Goal: Task Accomplishment & Management: Use online tool/utility

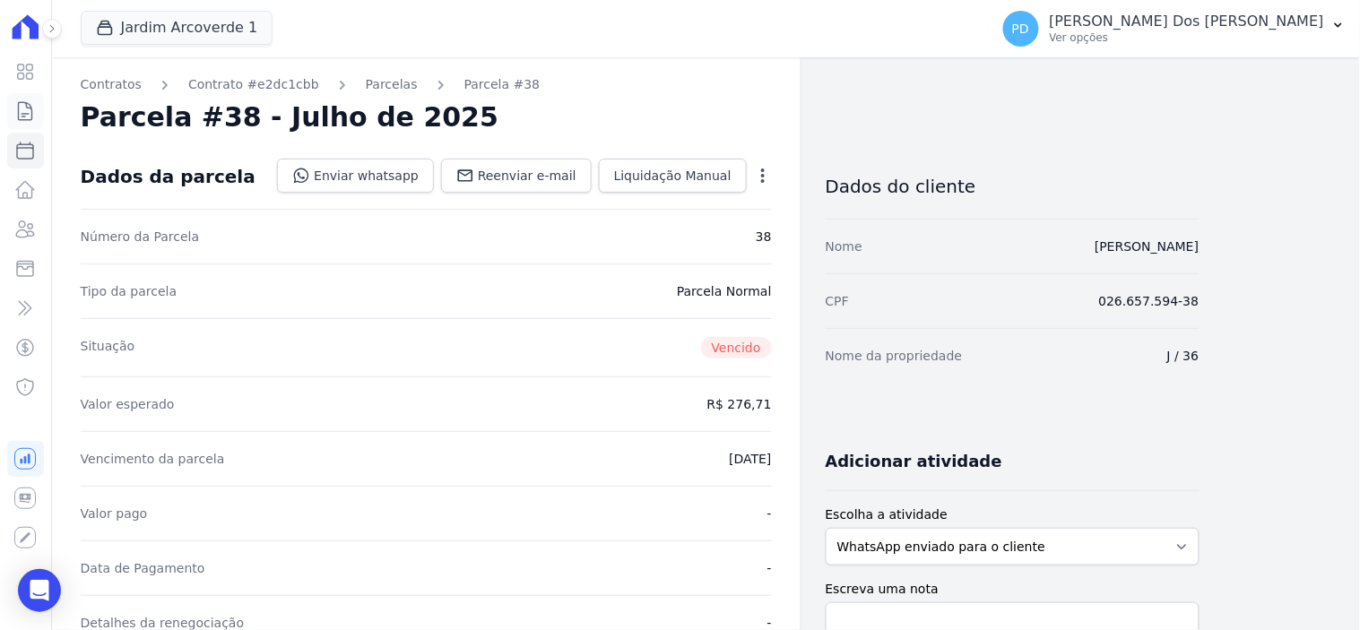
click at [22, 113] on icon at bounding box center [25, 111] width 13 height 18
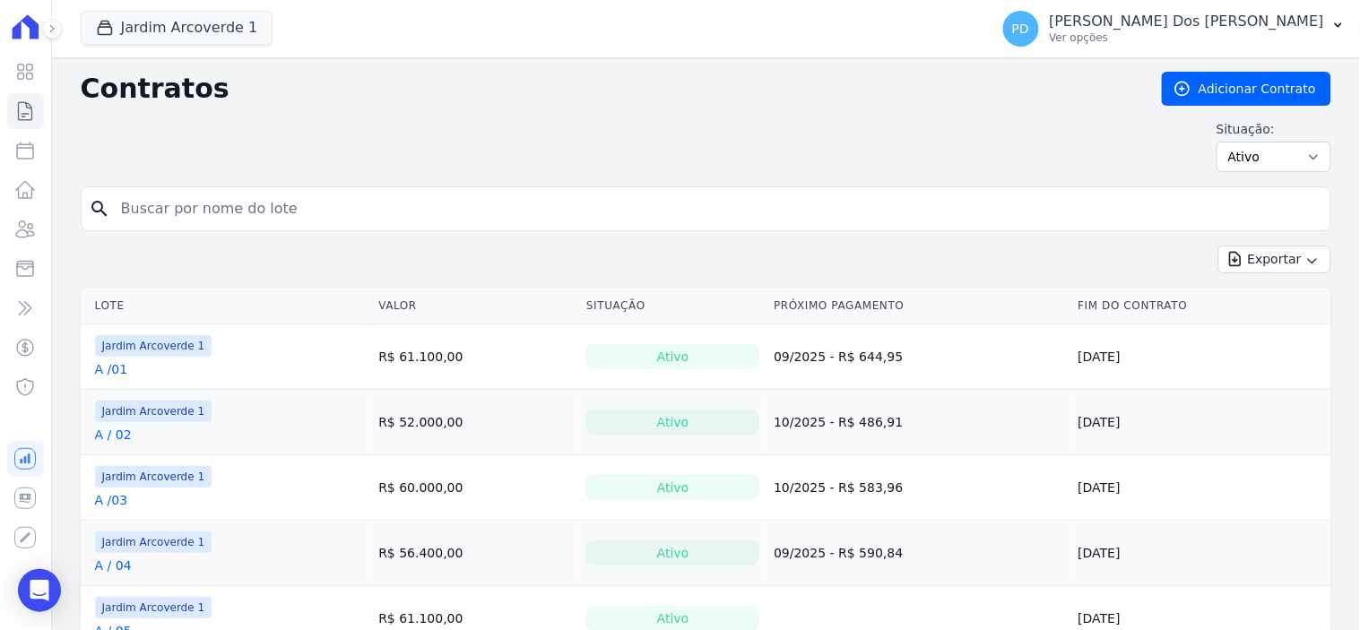
click at [256, 209] on input "search" at bounding box center [716, 209] width 1213 height 36
type input "j / 29"
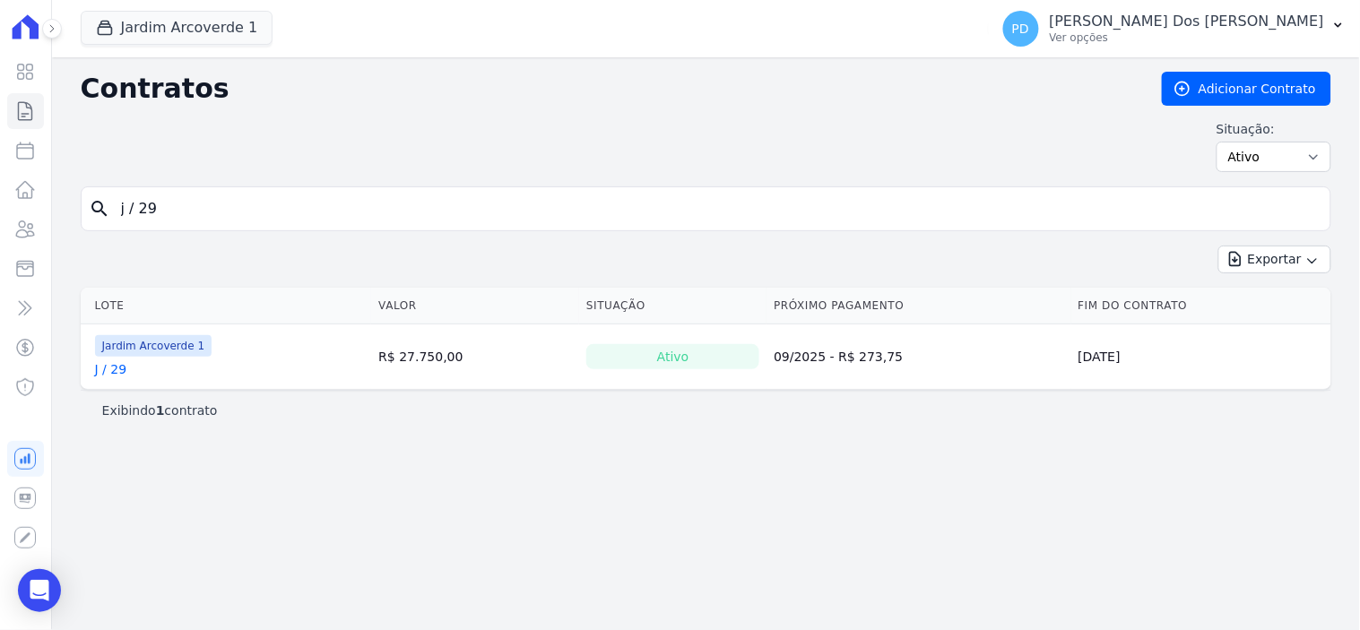
click at [122, 371] on link "J / 29" at bounding box center [111, 369] width 32 height 18
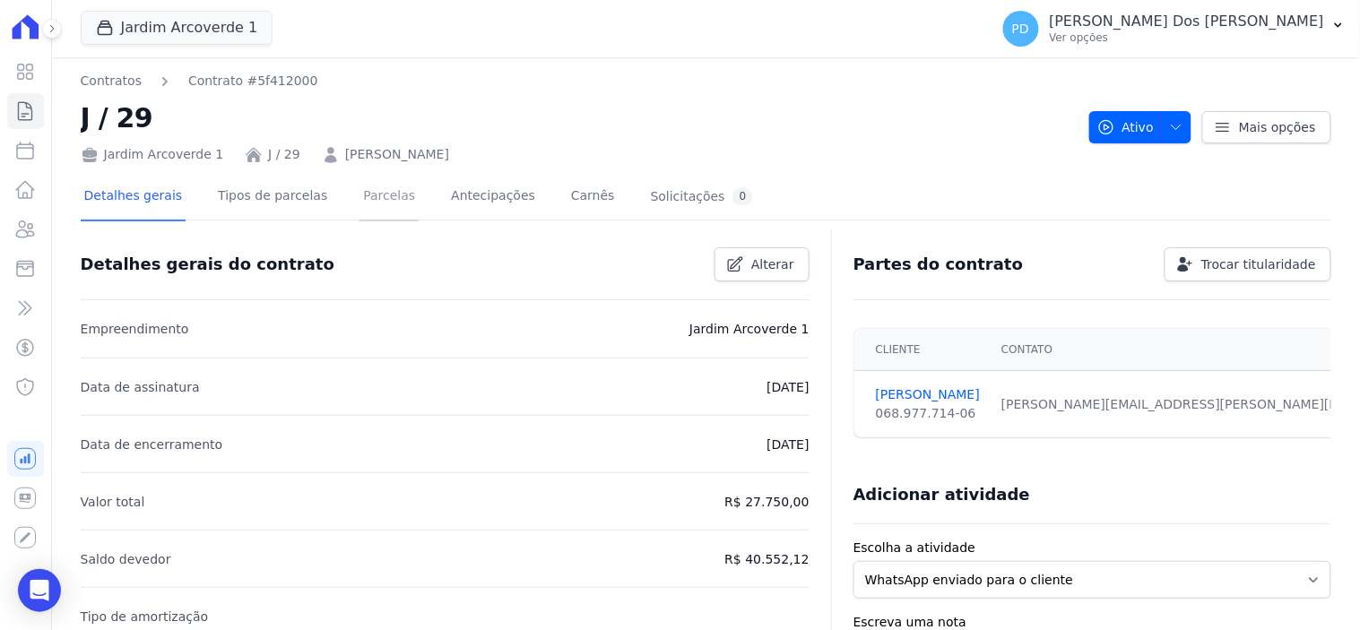
click at [374, 195] on link "Parcelas" at bounding box center [389, 198] width 59 height 48
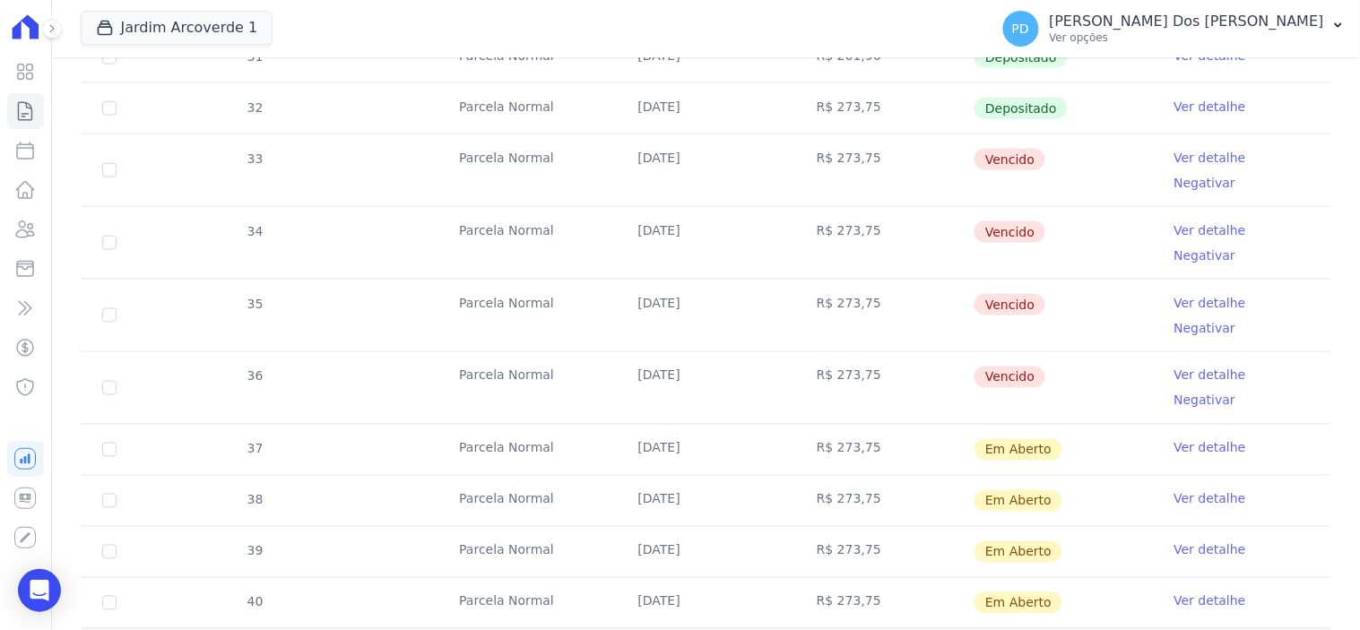
scroll to position [597, 0]
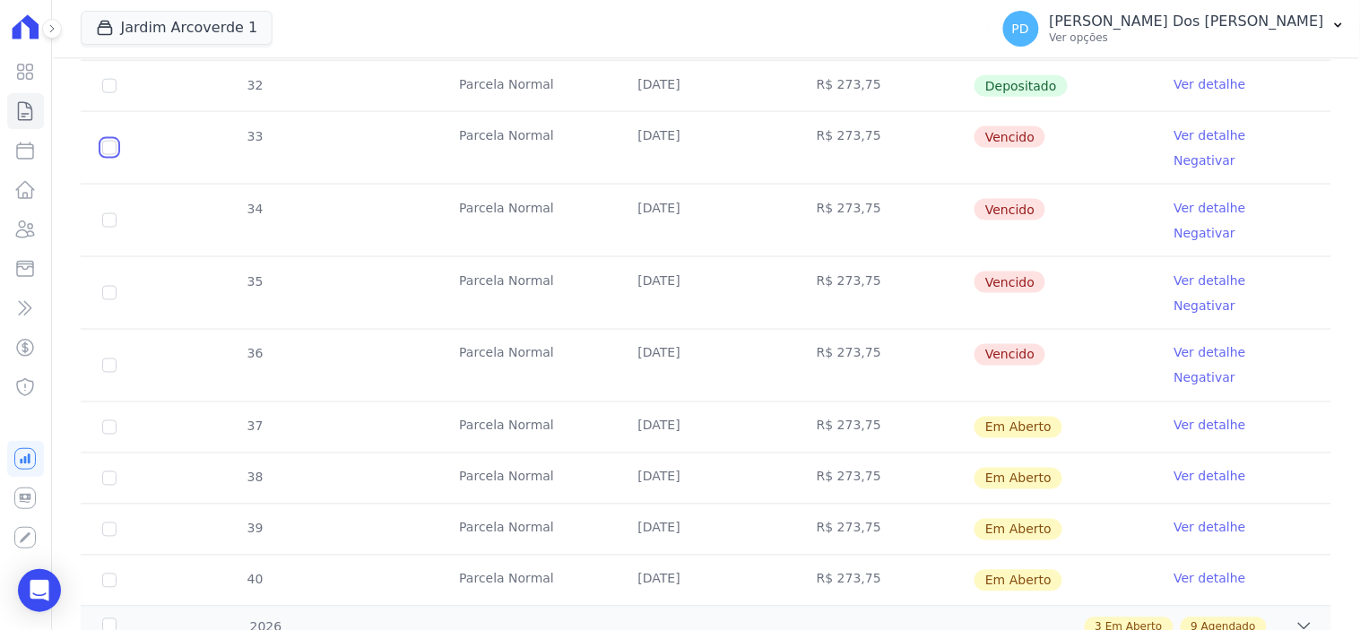
click at [113, 141] on input "checkbox" at bounding box center [109, 148] width 14 height 14
checkbox input "true"
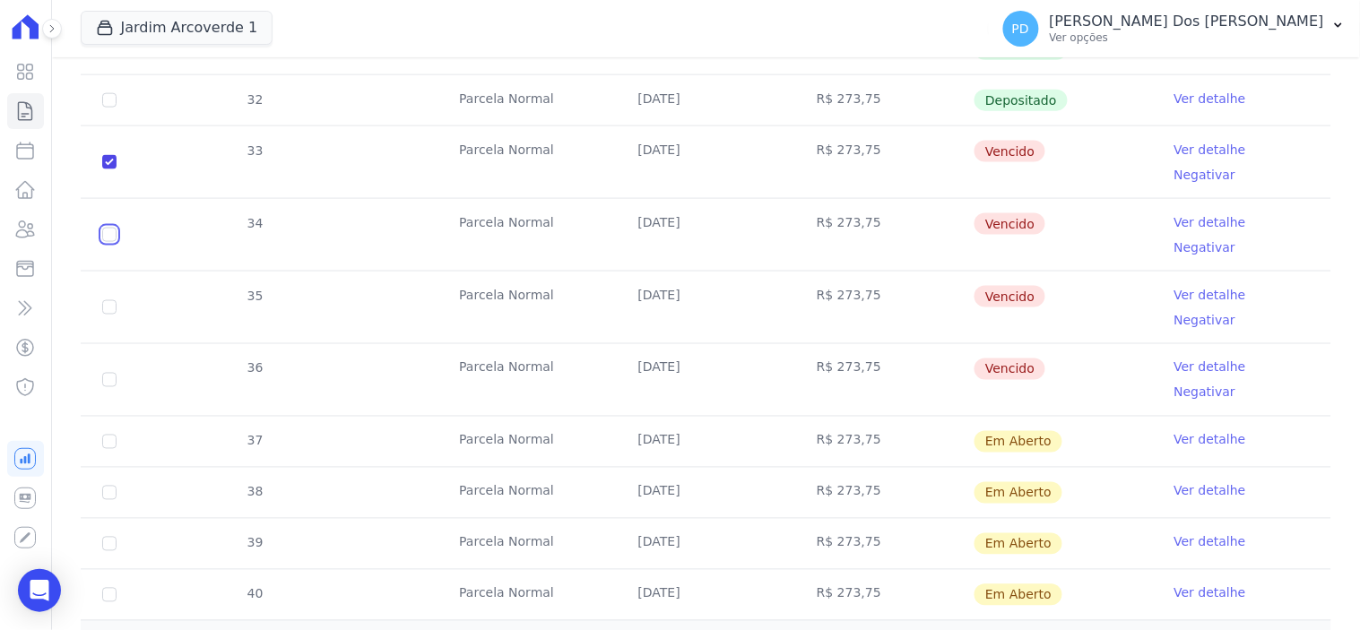
click at [104, 228] on input "checkbox" at bounding box center [109, 235] width 14 height 14
checkbox input "true"
drag, startPoint x: 105, startPoint y: 233, endPoint x: 101, endPoint y: 267, distance: 34.3
click at [106, 300] on input "checkbox" at bounding box center [109, 307] width 14 height 14
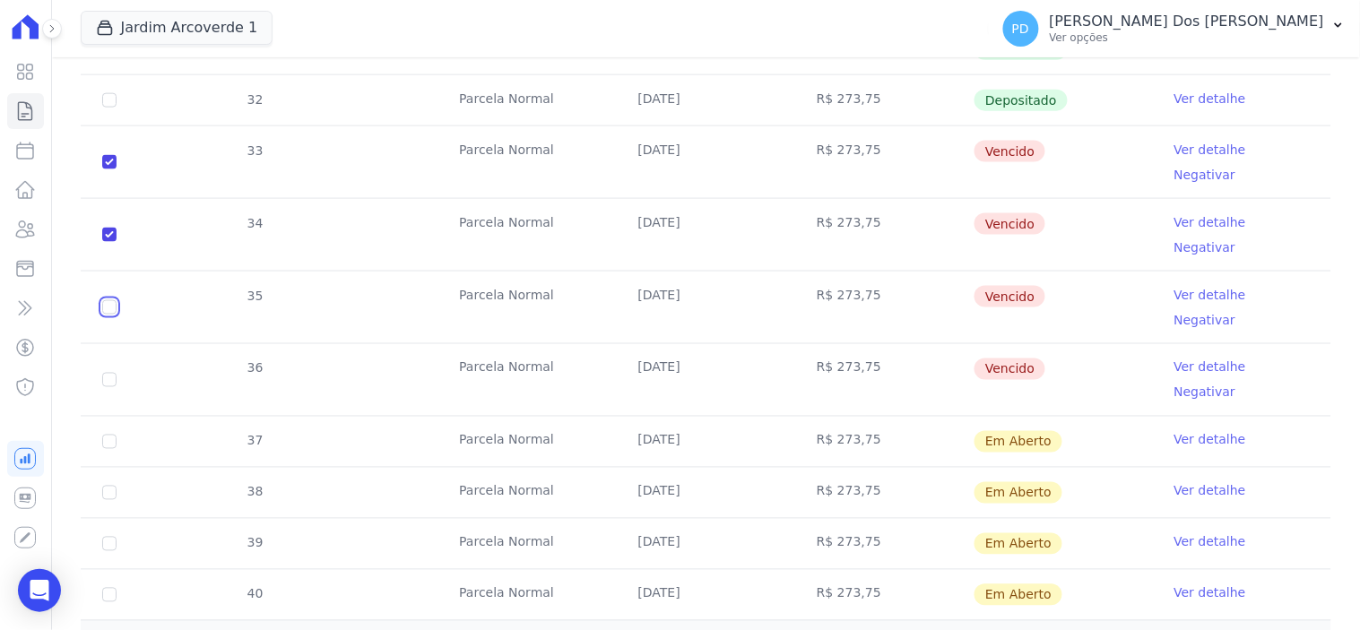
checkbox input "true"
drag, startPoint x: 108, startPoint y: 287, endPoint x: 294, endPoint y: 337, distance: 192.3
click at [111, 373] on input "checkbox" at bounding box center [109, 380] width 14 height 14
checkbox input "true"
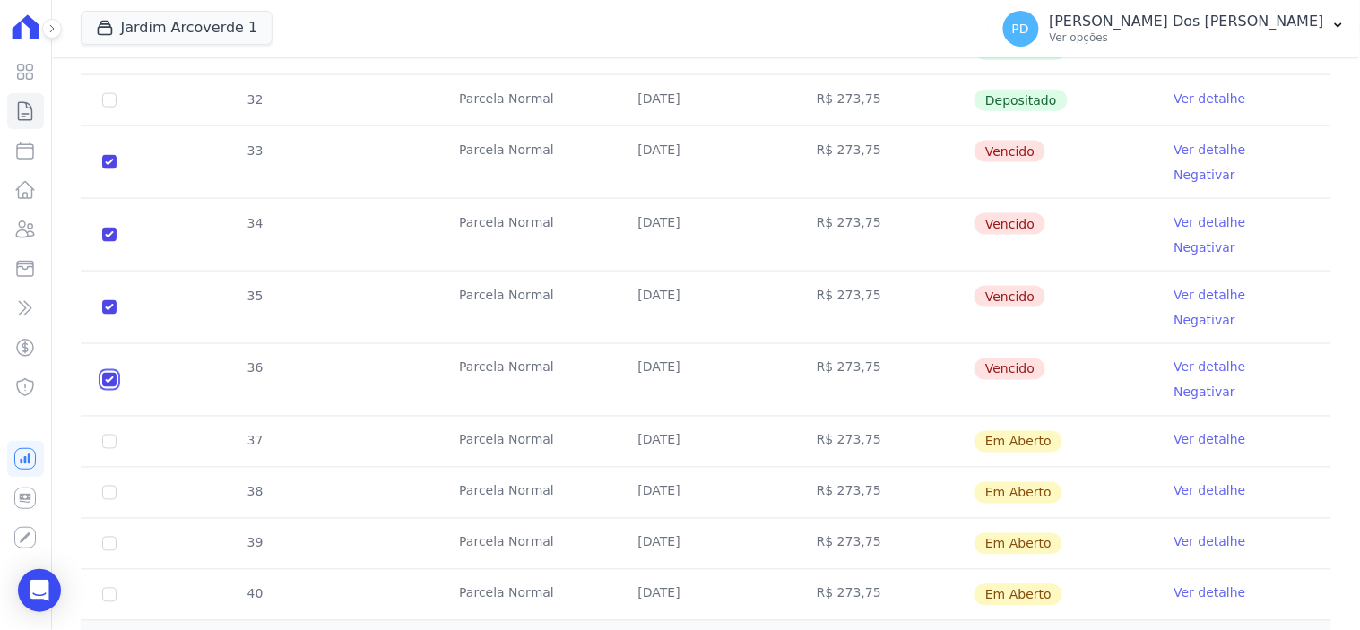
checkbox input "true"
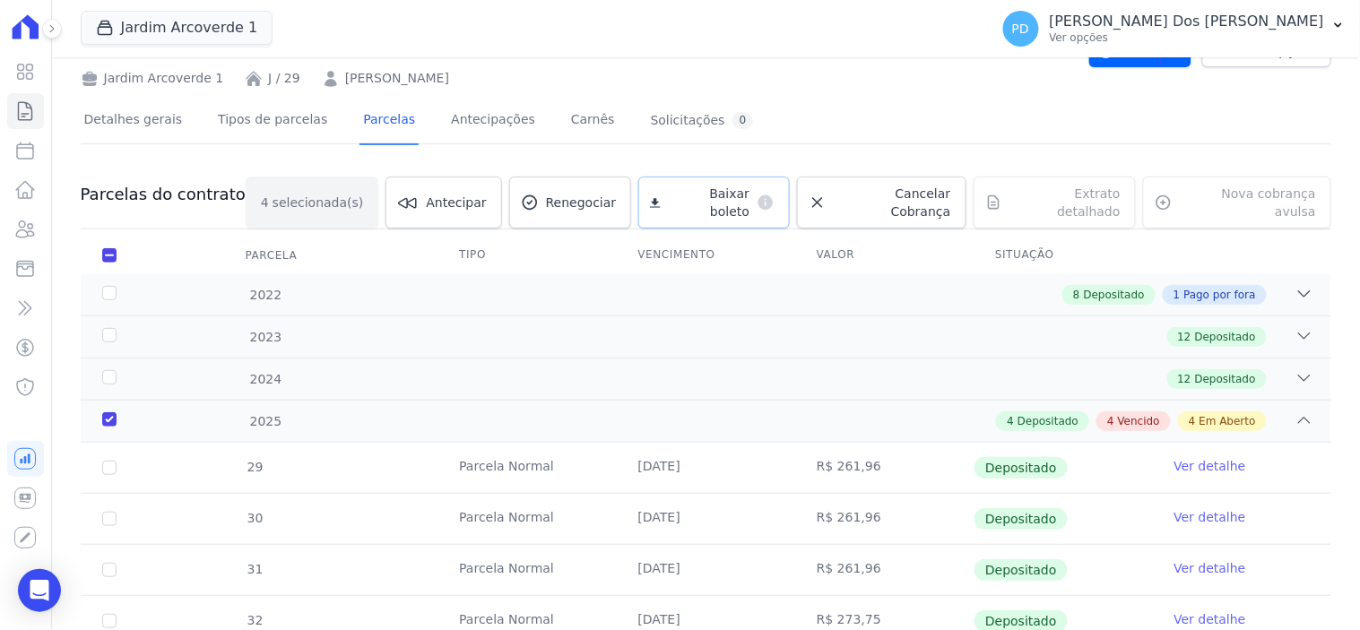
scroll to position [0, 0]
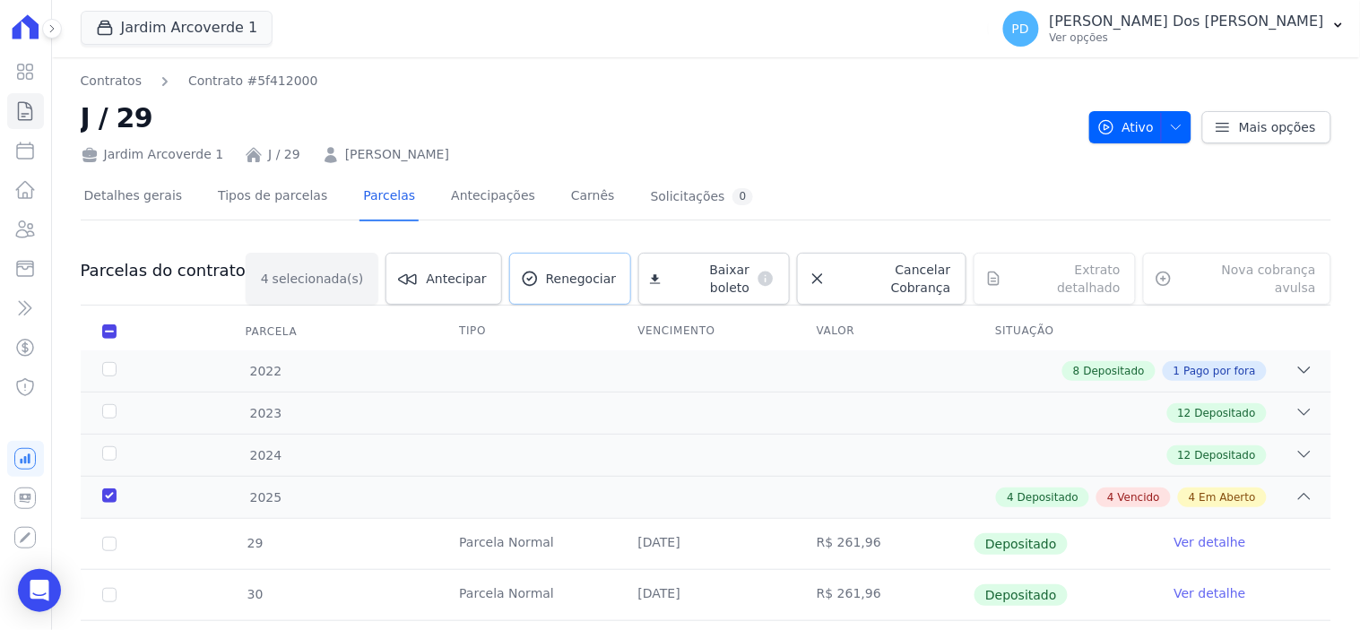
click at [603, 270] on span "Renegociar" at bounding box center [581, 279] width 71 height 18
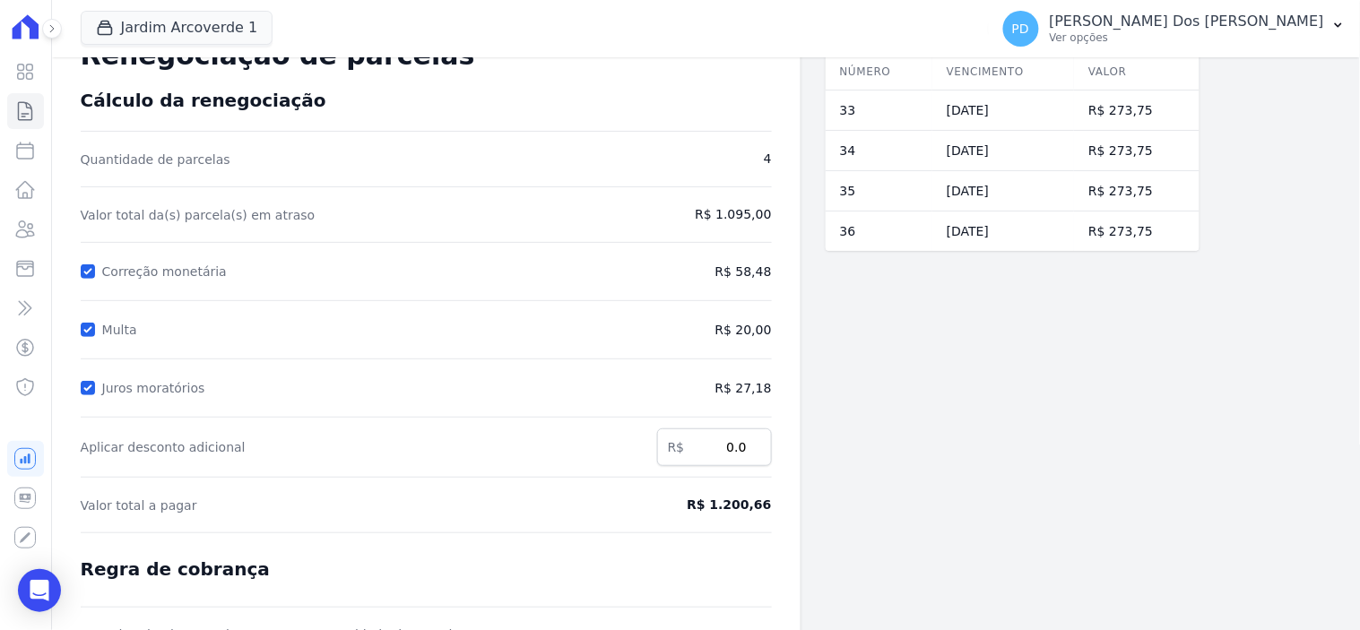
scroll to position [100, 0]
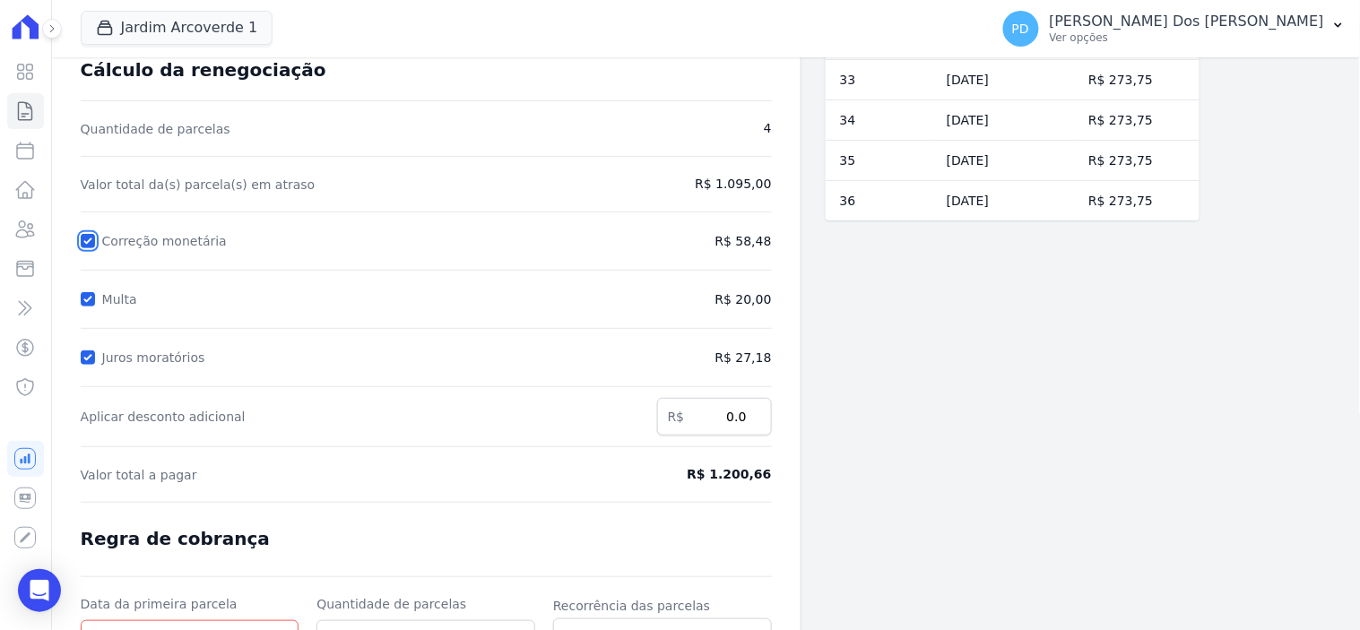
click at [87, 237] on input "Correção monetária" at bounding box center [88, 241] width 14 height 14
click at [85, 237] on input "Correção monetária" at bounding box center [88, 241] width 14 height 14
checkbox input "true"
click at [82, 302] on input "Multa" at bounding box center [88, 299] width 14 height 14
checkbox input "false"
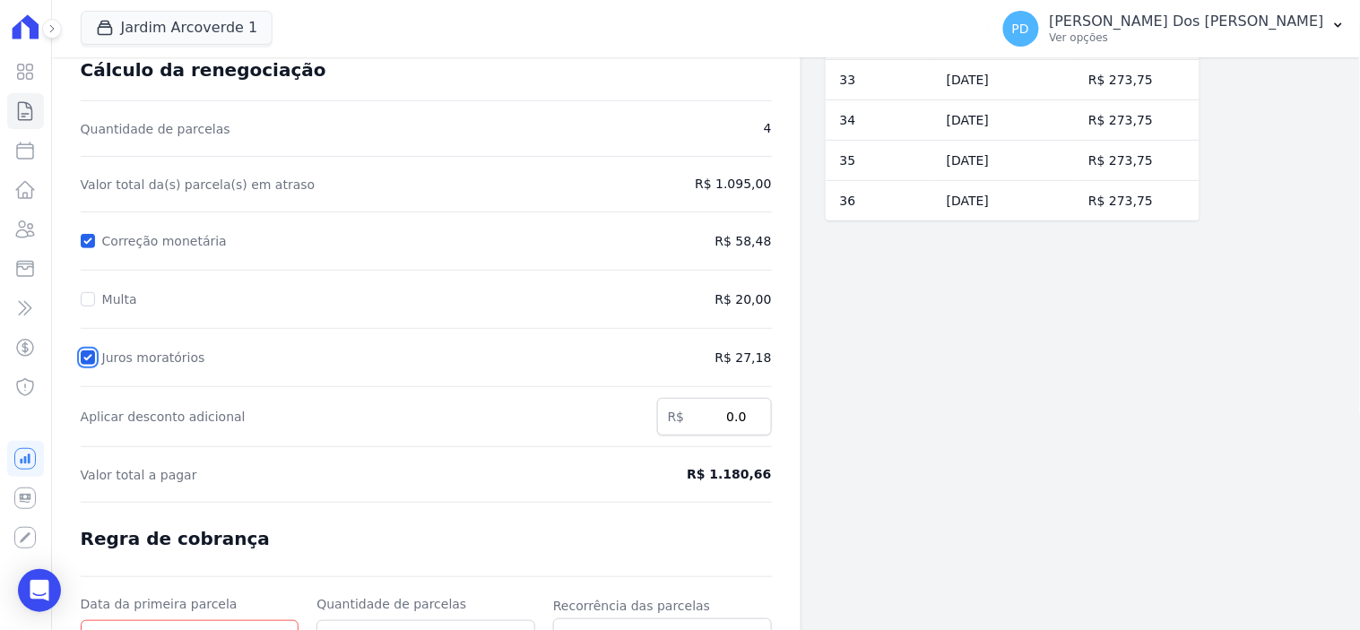
click at [87, 356] on input "Juros moratórios" at bounding box center [88, 358] width 14 height 14
checkbox input "false"
click at [739, 416] on input "0.0" at bounding box center [714, 417] width 115 height 38
click at [754, 411] on input "0.01" at bounding box center [714, 417] width 115 height 38
click at [754, 411] on input "0.02" at bounding box center [714, 417] width 115 height 38
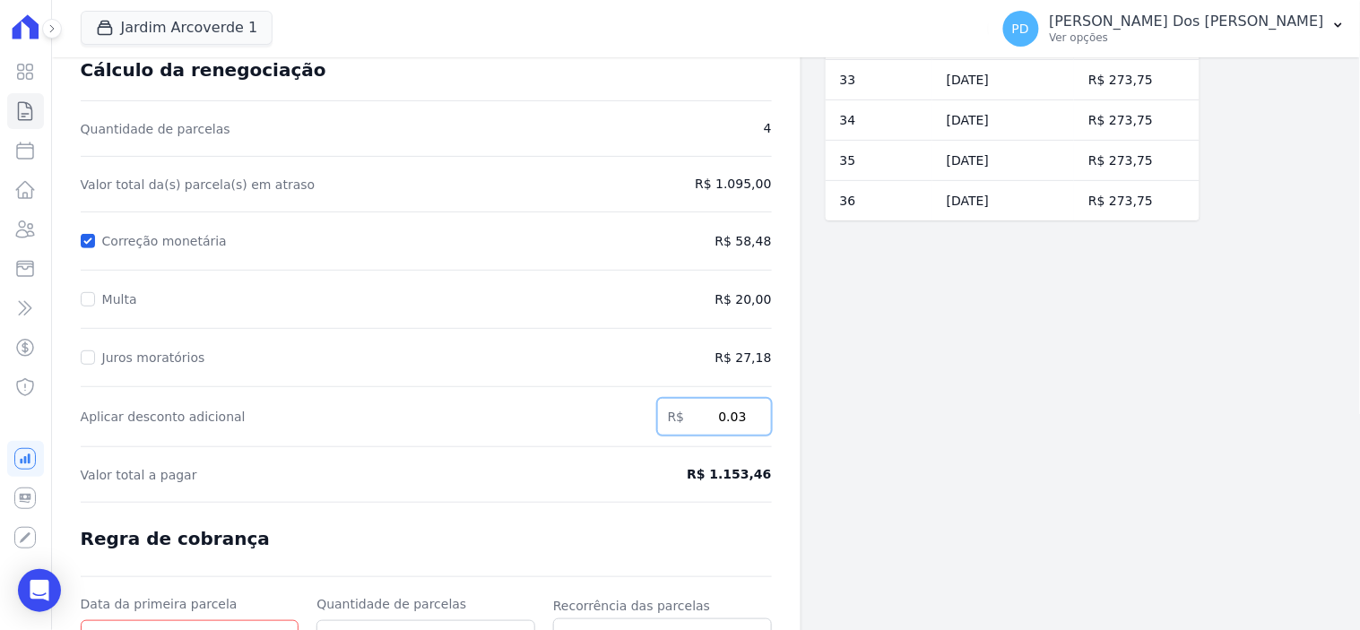
click at [754, 411] on input "0.03" at bounding box center [714, 417] width 115 height 38
click at [754, 411] on input "1.26" at bounding box center [714, 417] width 115 height 38
type input "1.27"
click at [754, 411] on input "1.27" at bounding box center [714, 417] width 115 height 38
drag, startPoint x: 720, startPoint y: 418, endPoint x: 745, endPoint y: 400, distance: 30.9
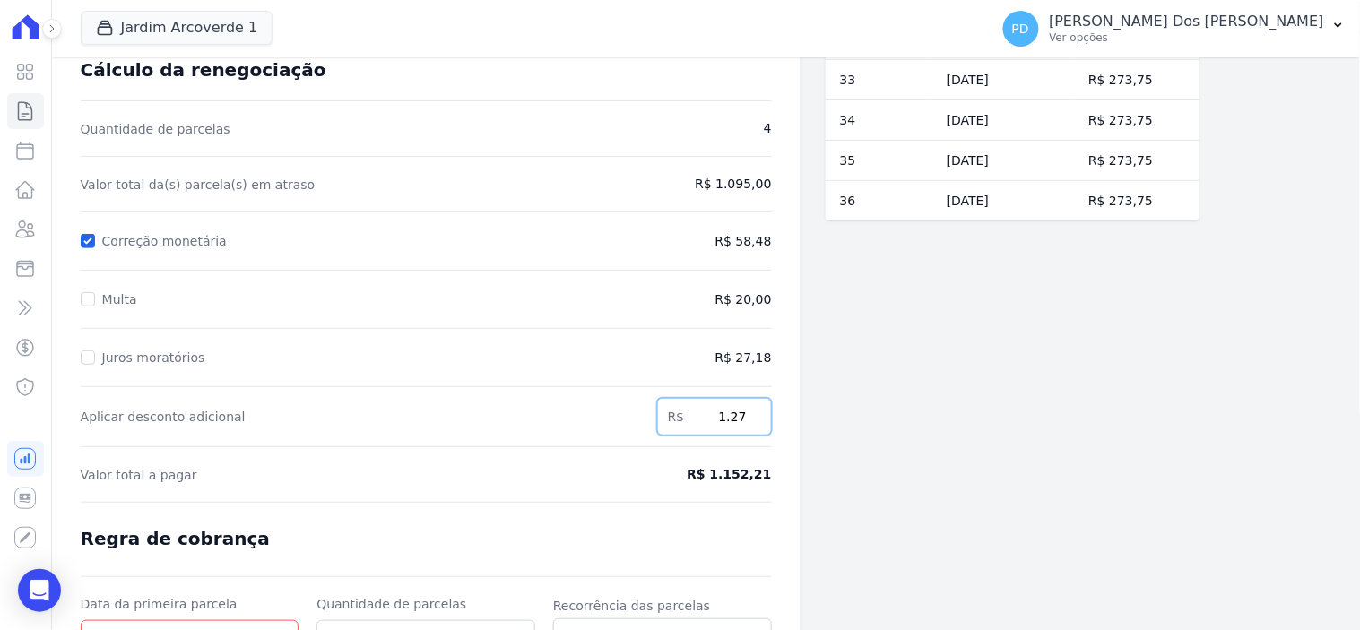
click at [746, 414] on input "1.27" at bounding box center [714, 417] width 115 height 38
click at [692, 404] on input "Aplicar desconto adicional" at bounding box center [714, 417] width 115 height 38
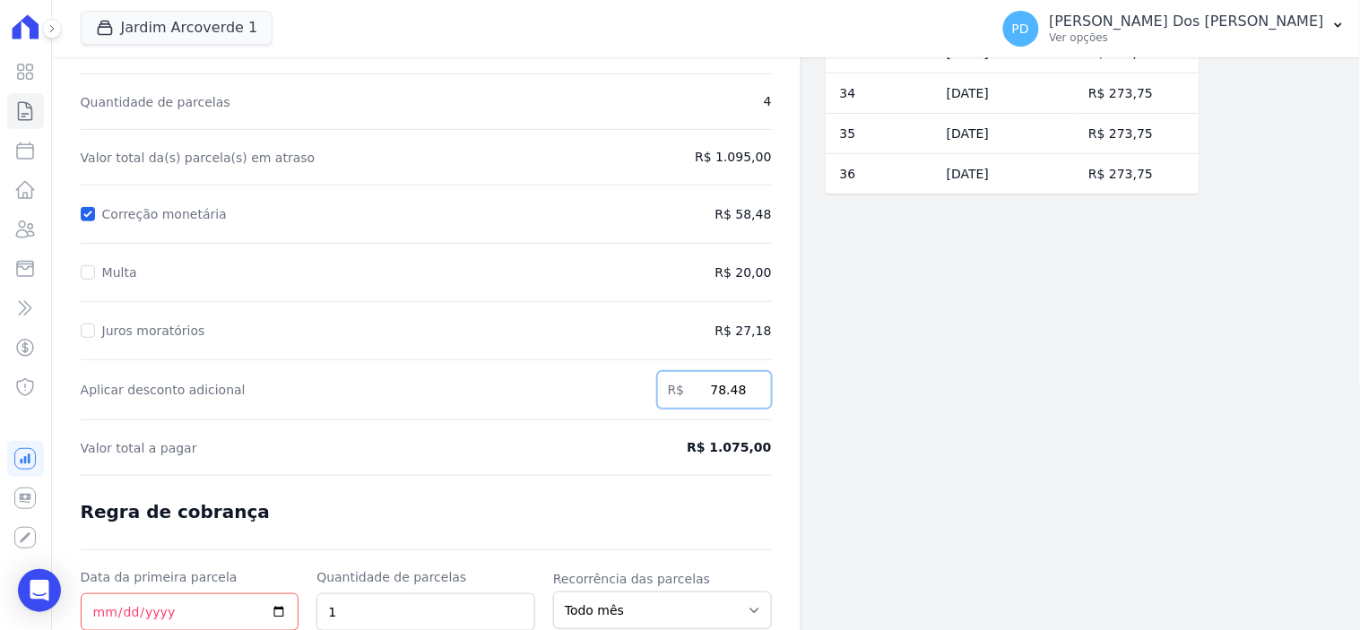
click at [729, 391] on input "78.48" at bounding box center [714, 390] width 115 height 38
click at [724, 391] on input "78.48" at bounding box center [714, 390] width 115 height 38
type input "8.48"
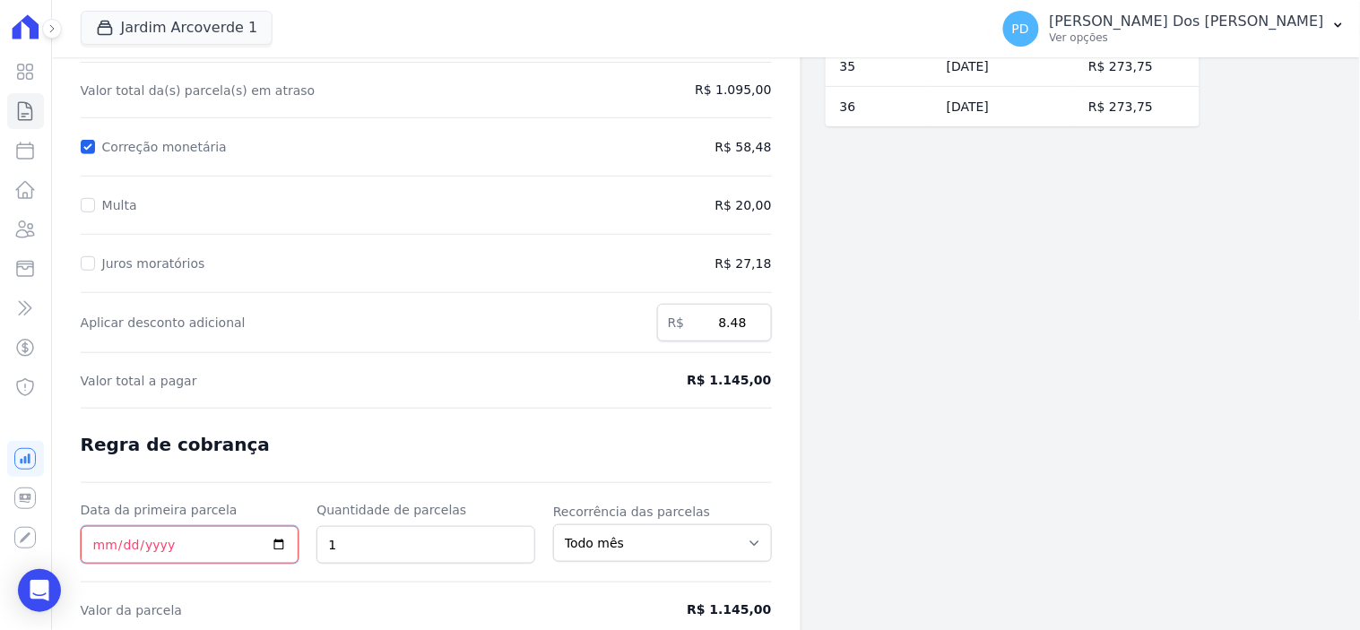
scroll to position [267, 0]
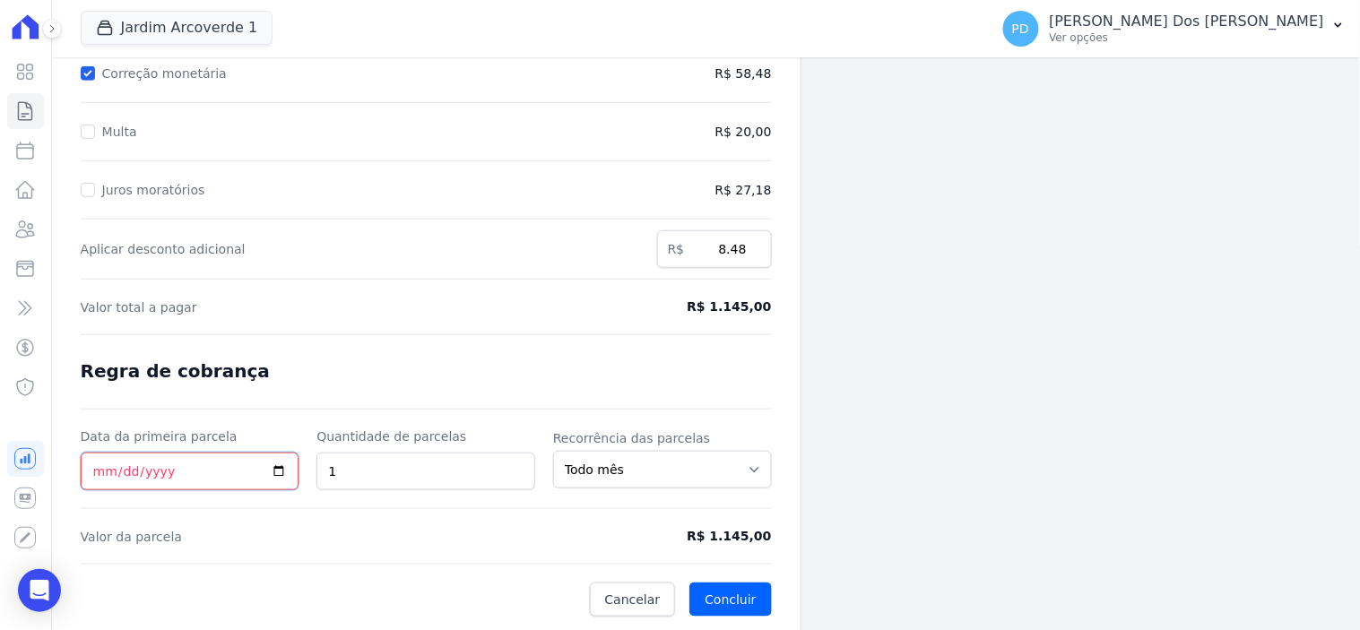
click at [106, 469] on input "Data da primeira parcela" at bounding box center [190, 472] width 219 height 38
type input "2025-09-16"
click at [382, 459] on input "1" at bounding box center [426, 472] width 219 height 38
click at [724, 589] on button "Concluir" at bounding box center [730, 600] width 82 height 34
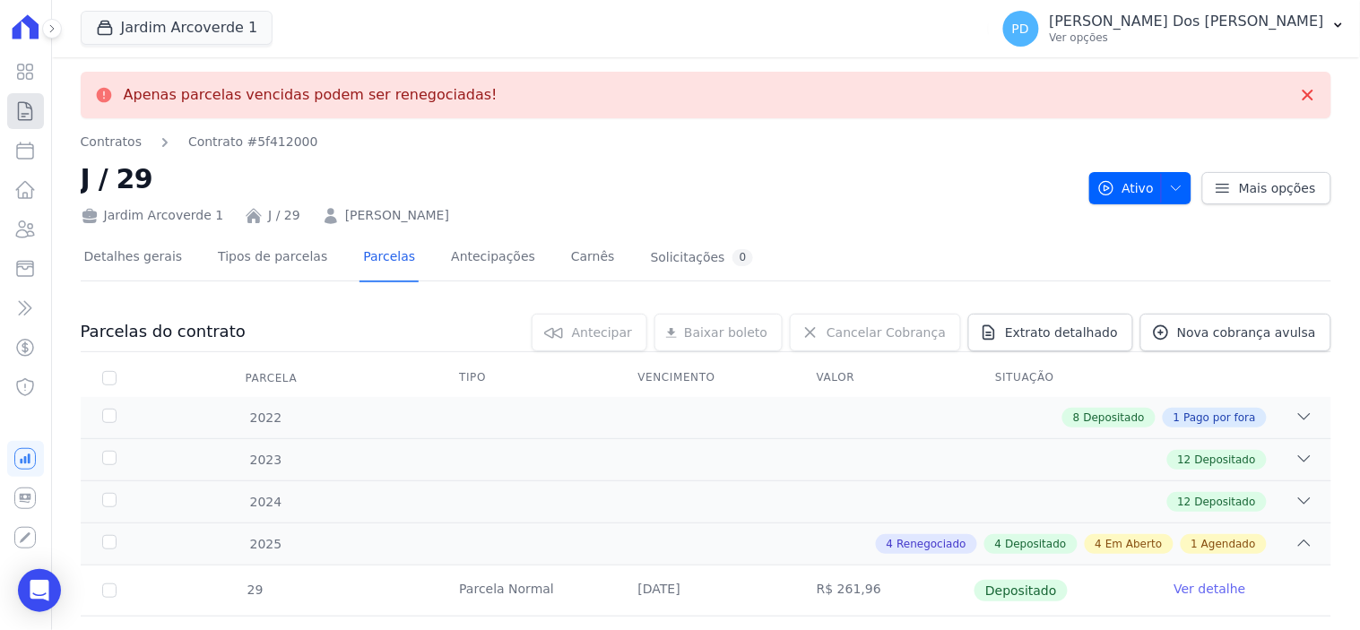
click at [22, 105] on icon at bounding box center [25, 111] width 22 height 22
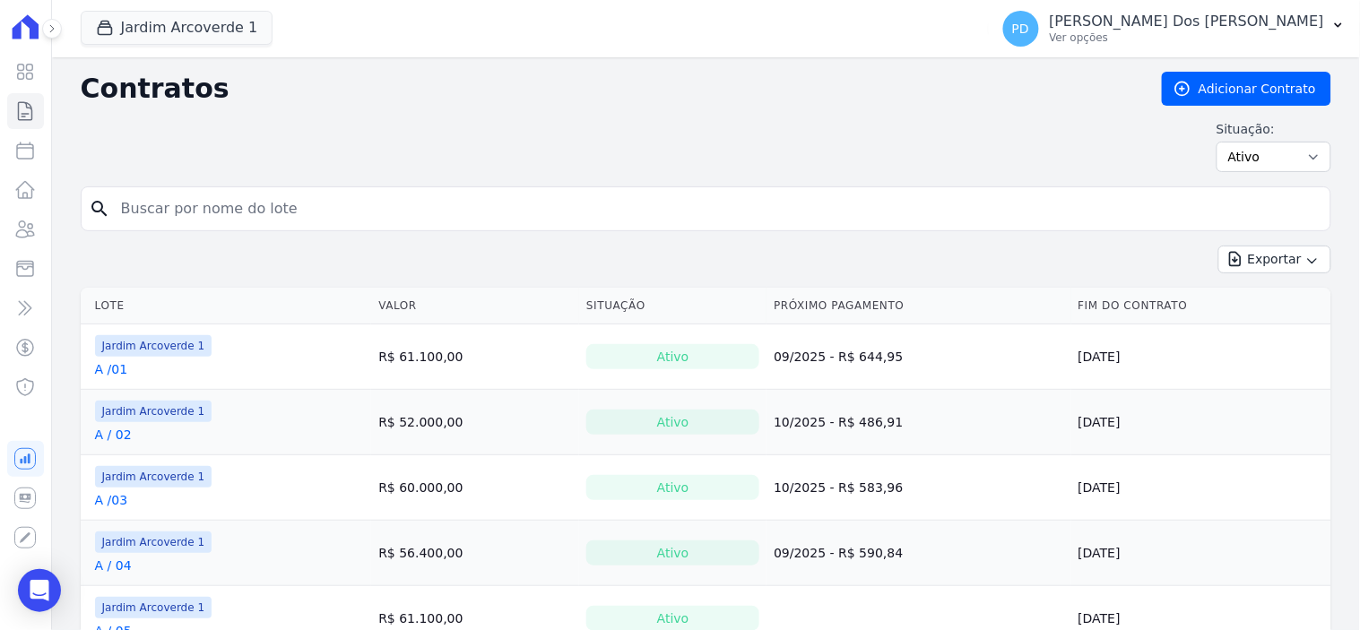
click at [201, 222] on input "search" at bounding box center [716, 209] width 1213 height 36
type input "j / 28"
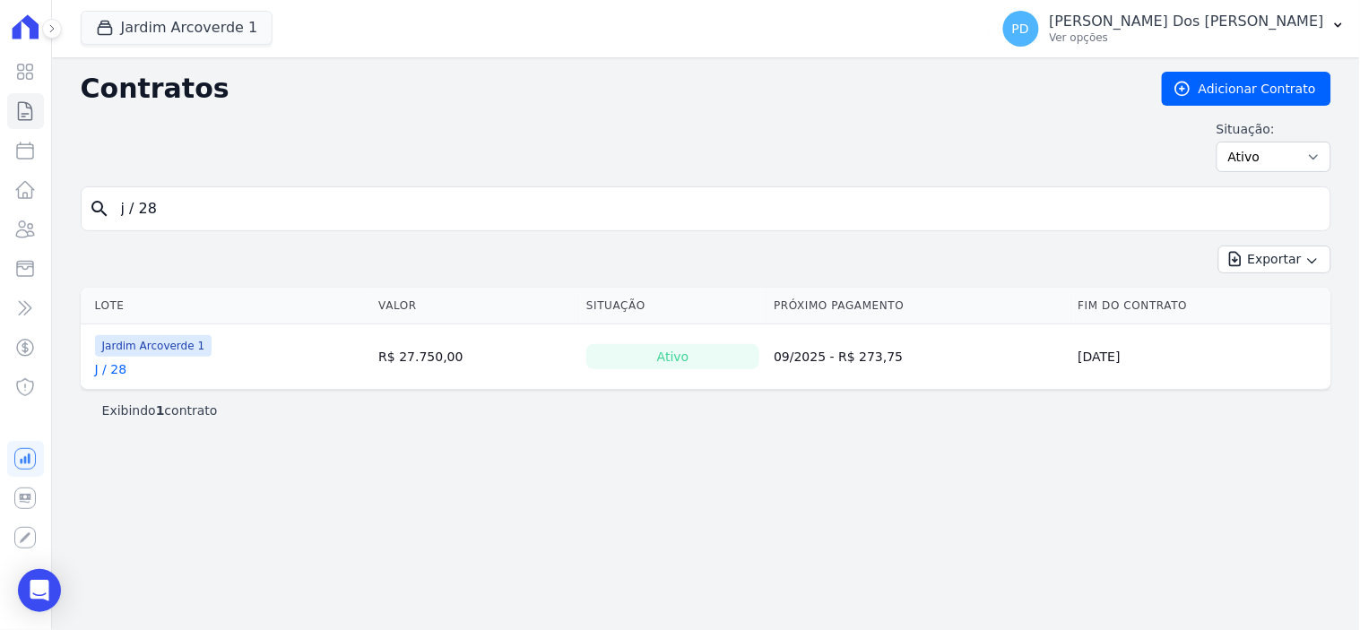
click at [108, 373] on link "J / 28" at bounding box center [111, 369] width 32 height 18
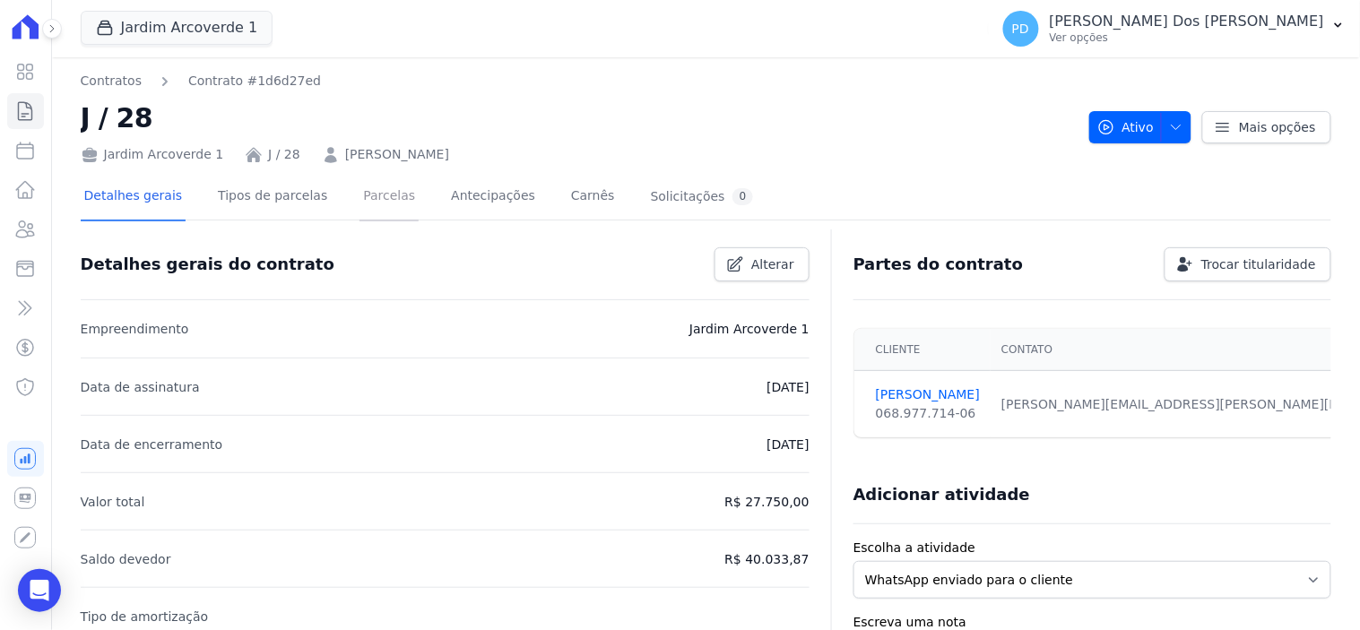
click at [360, 195] on link "Parcelas" at bounding box center [389, 198] width 59 height 48
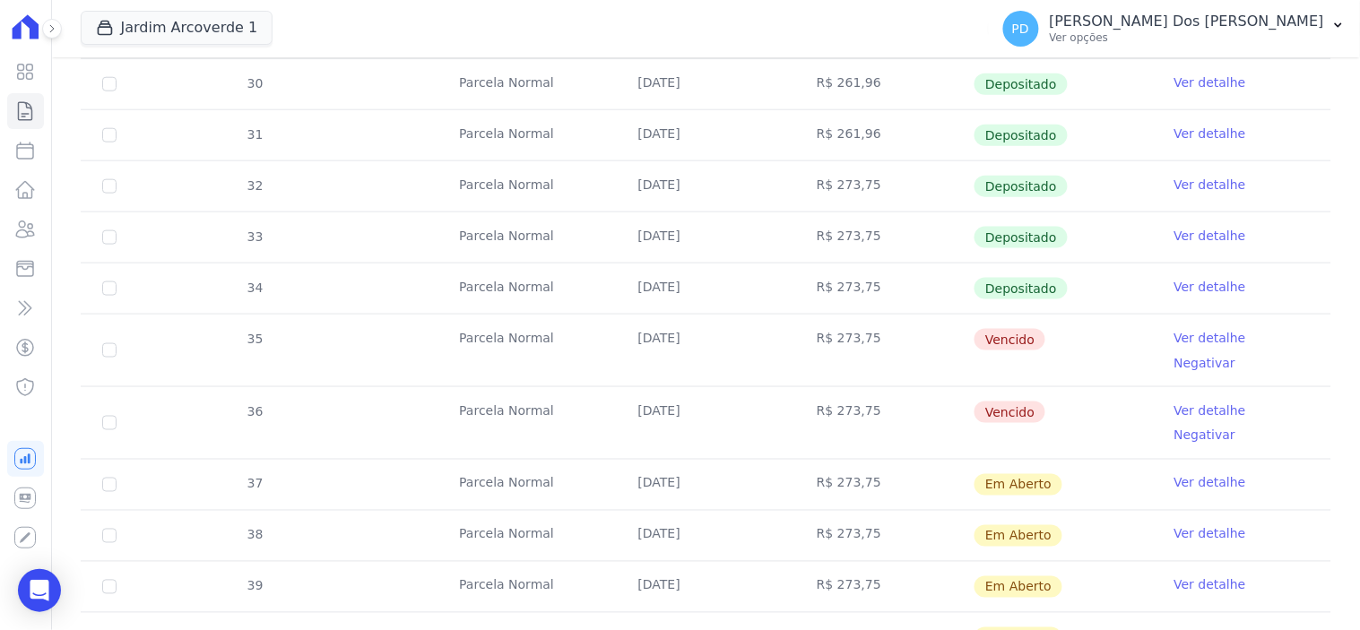
scroll to position [498, 0]
click at [108, 343] on input "checkbox" at bounding box center [109, 350] width 14 height 14
checkbox input "true"
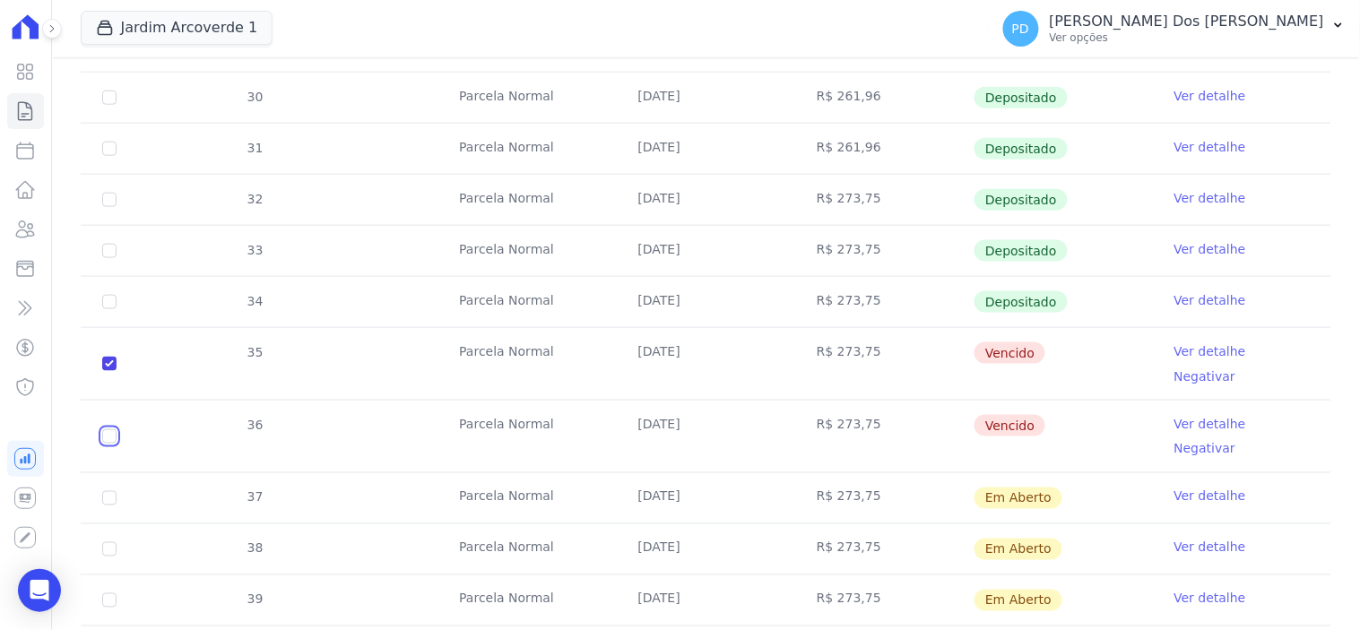
click at [108, 429] on input "checkbox" at bounding box center [109, 436] width 14 height 14
checkbox input "true"
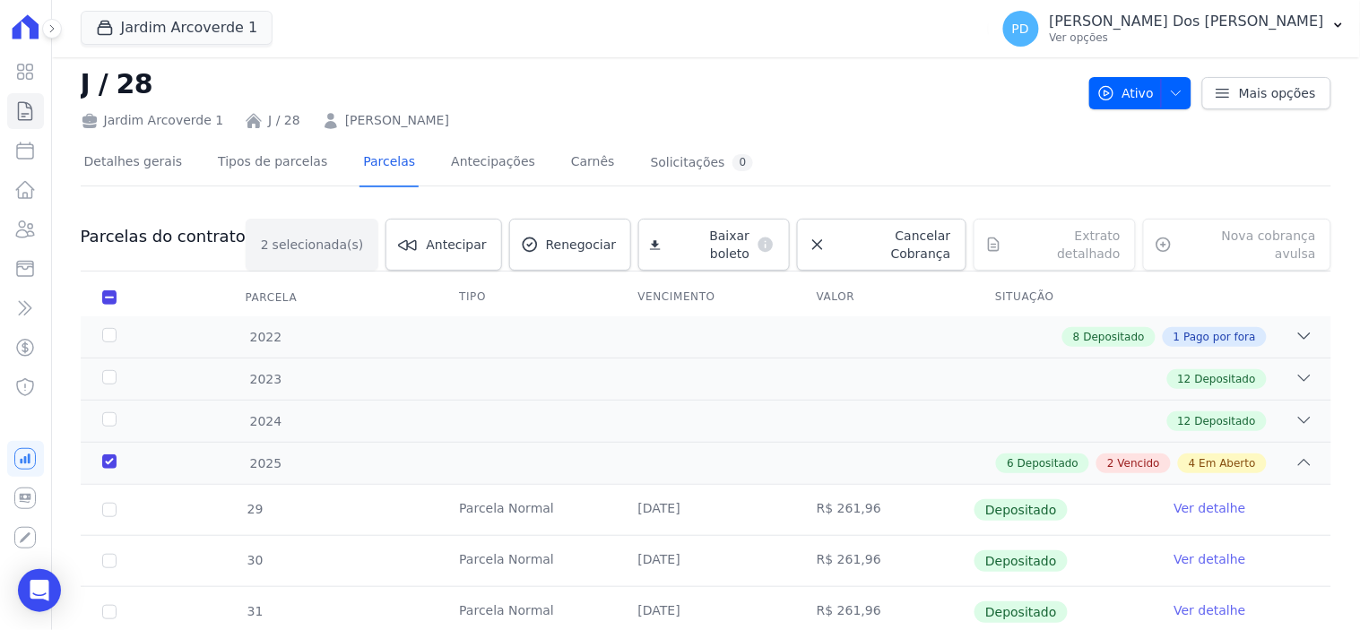
scroll to position [0, 0]
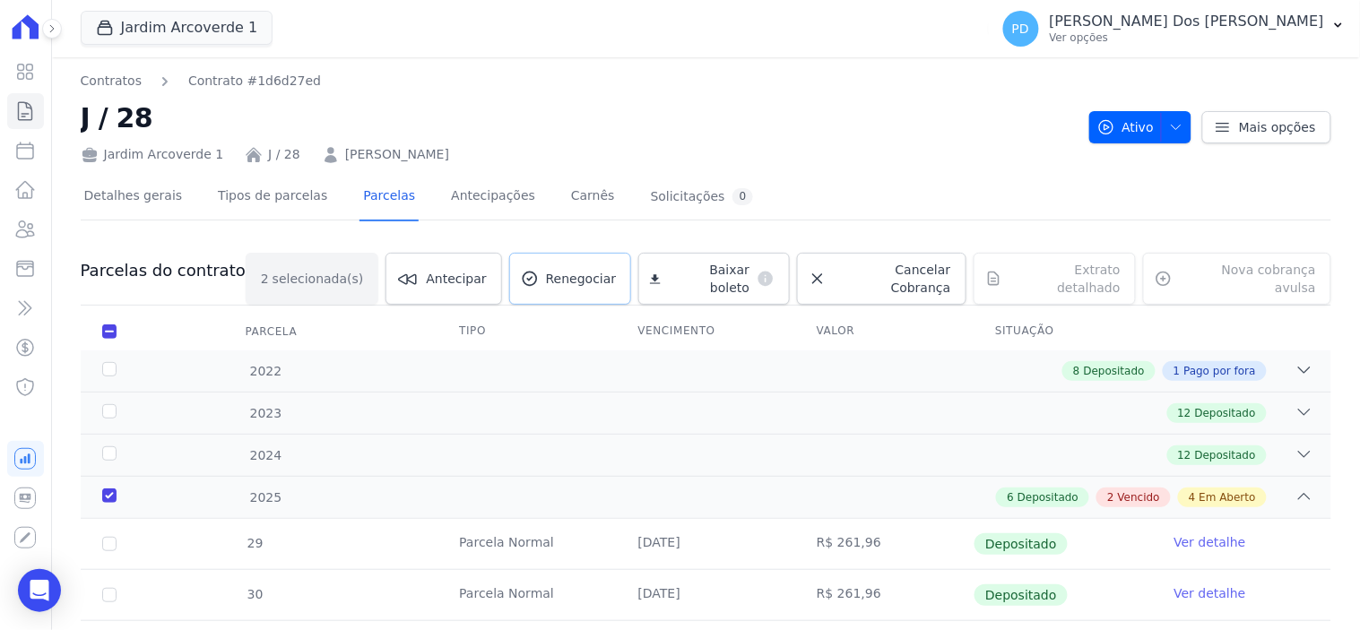
click at [594, 270] on span "Renegociar" at bounding box center [581, 279] width 71 height 18
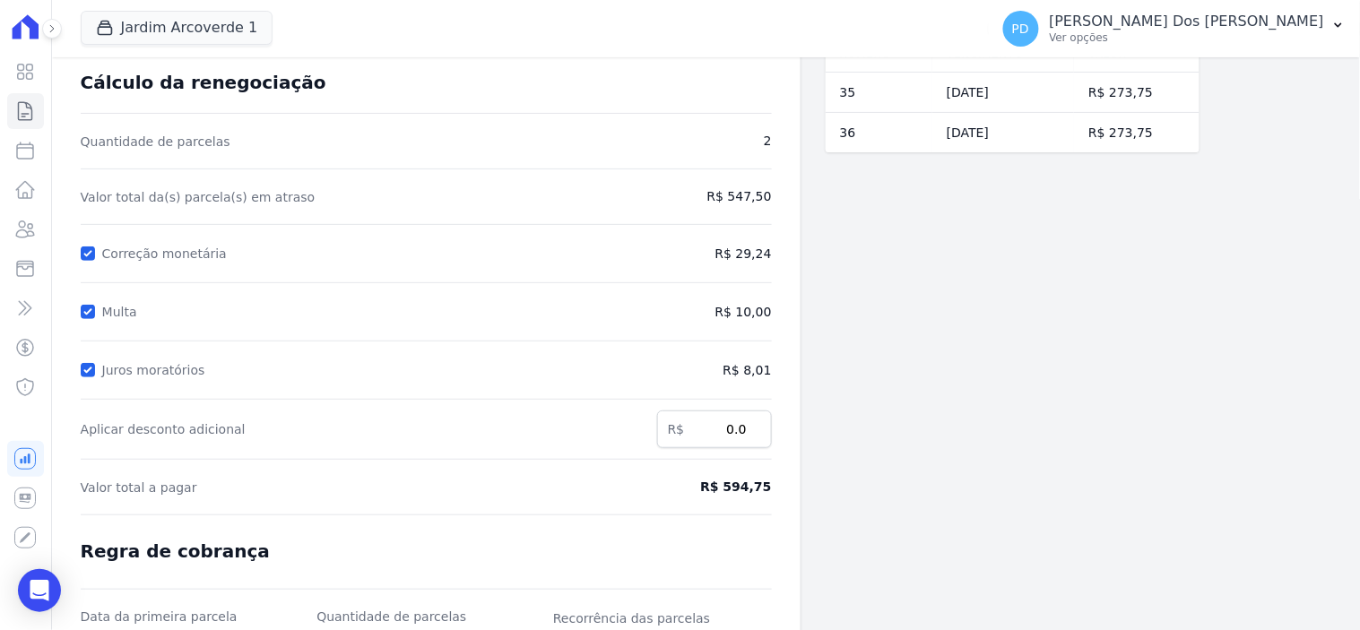
scroll to position [100, 0]
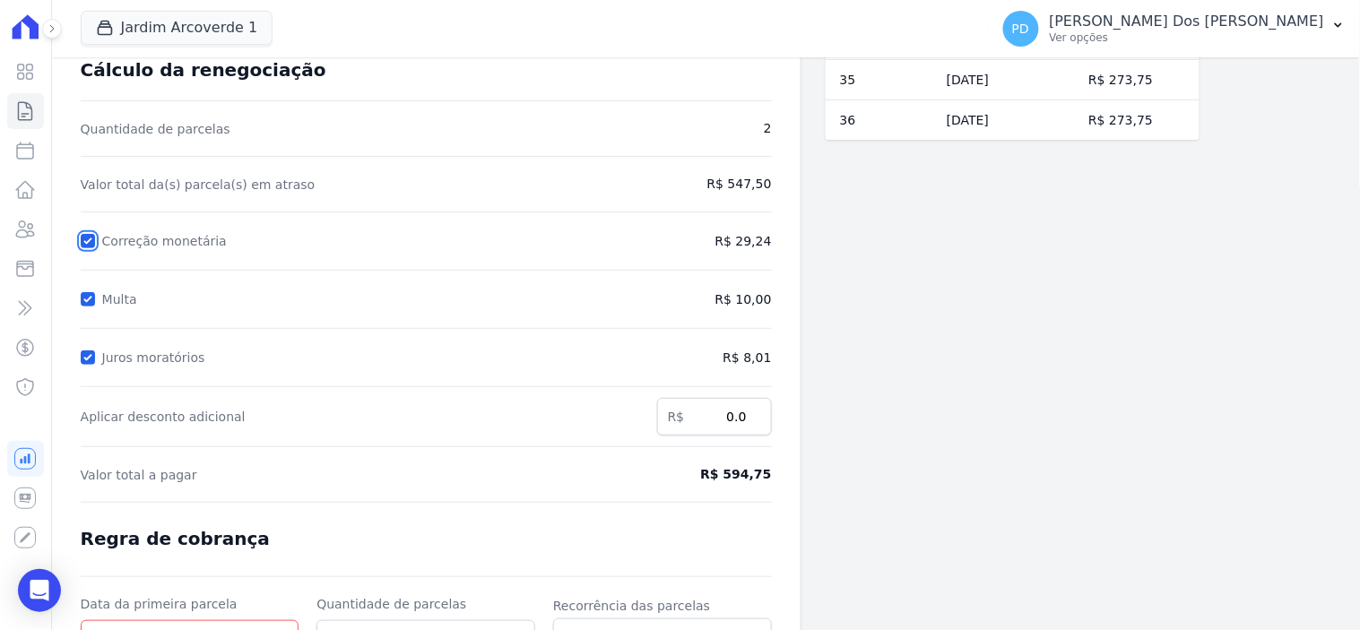
click at [88, 240] on input "Correção monetária" at bounding box center [88, 241] width 14 height 14
checkbox input "true"
click at [84, 301] on input "Multa" at bounding box center [88, 299] width 14 height 14
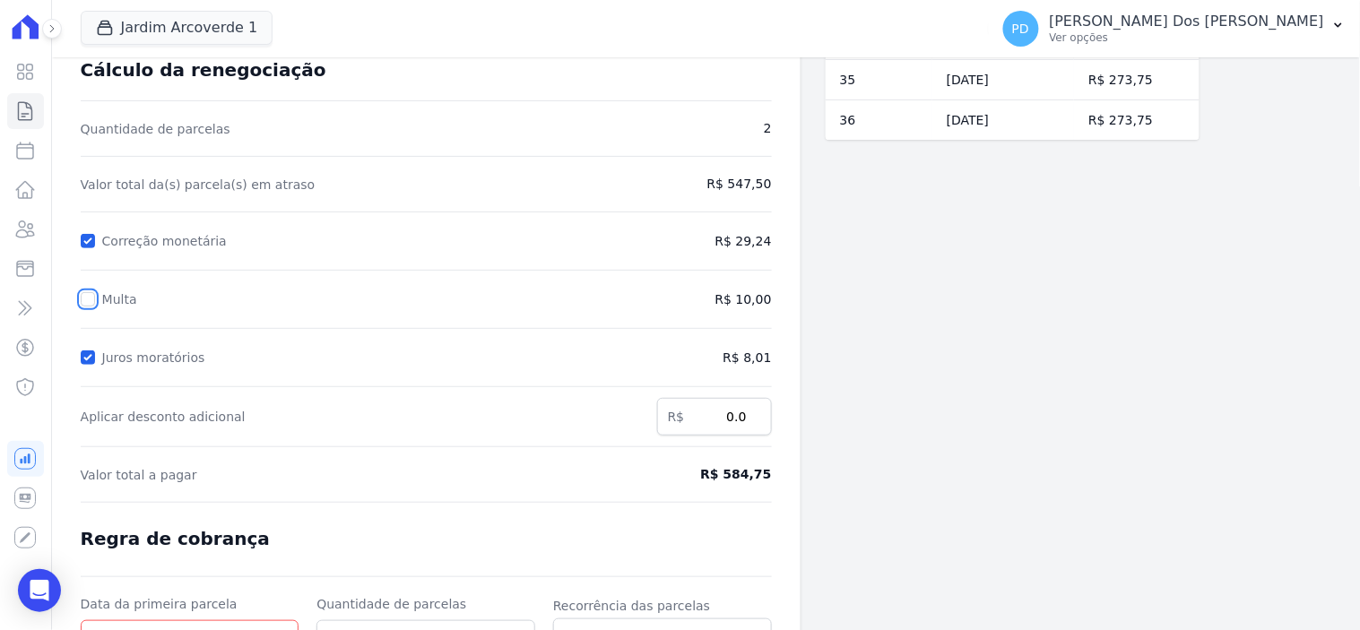
checkbox input "true"
click at [84, 356] on input "Juros moratórios" at bounding box center [88, 358] width 14 height 14
checkbox input "false"
click at [88, 299] on input "Multa" at bounding box center [88, 299] width 14 height 14
checkbox input "false"
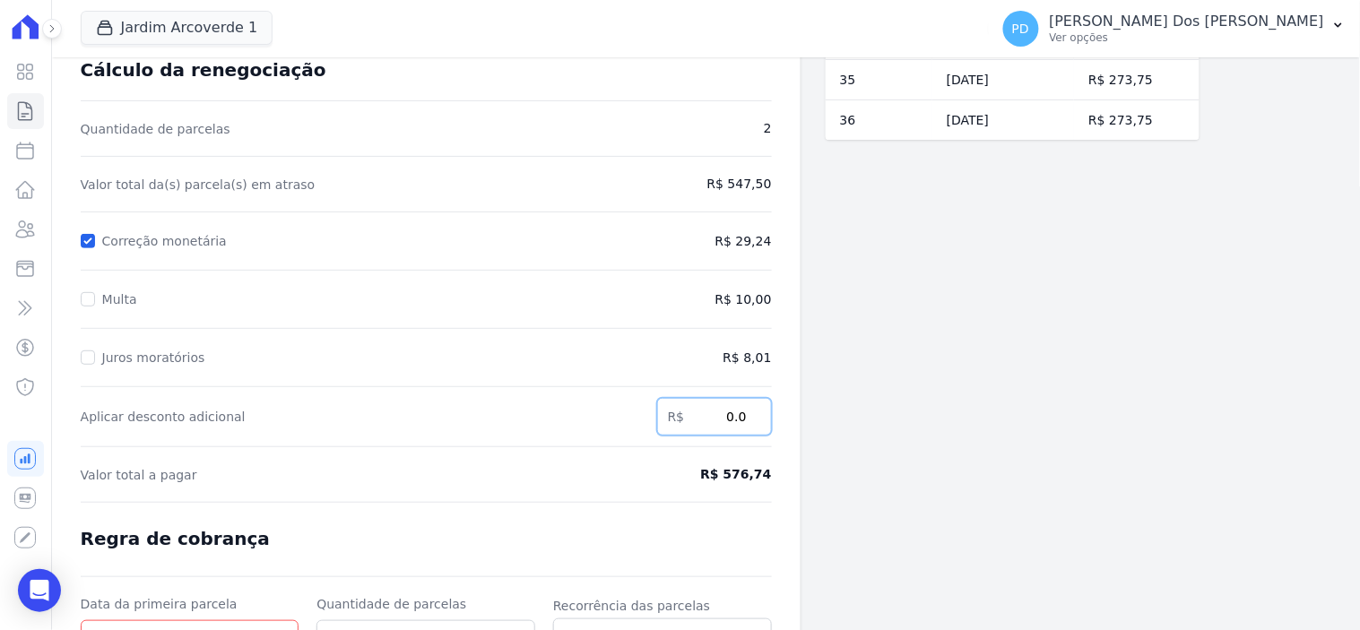
click at [740, 413] on input "0.0" at bounding box center [714, 417] width 115 height 38
drag, startPoint x: 744, startPoint y: 418, endPoint x: 674, endPoint y: 397, distance: 72.9
click at [676, 406] on input "0.0" at bounding box center [714, 417] width 115 height 38
type input "9.94"
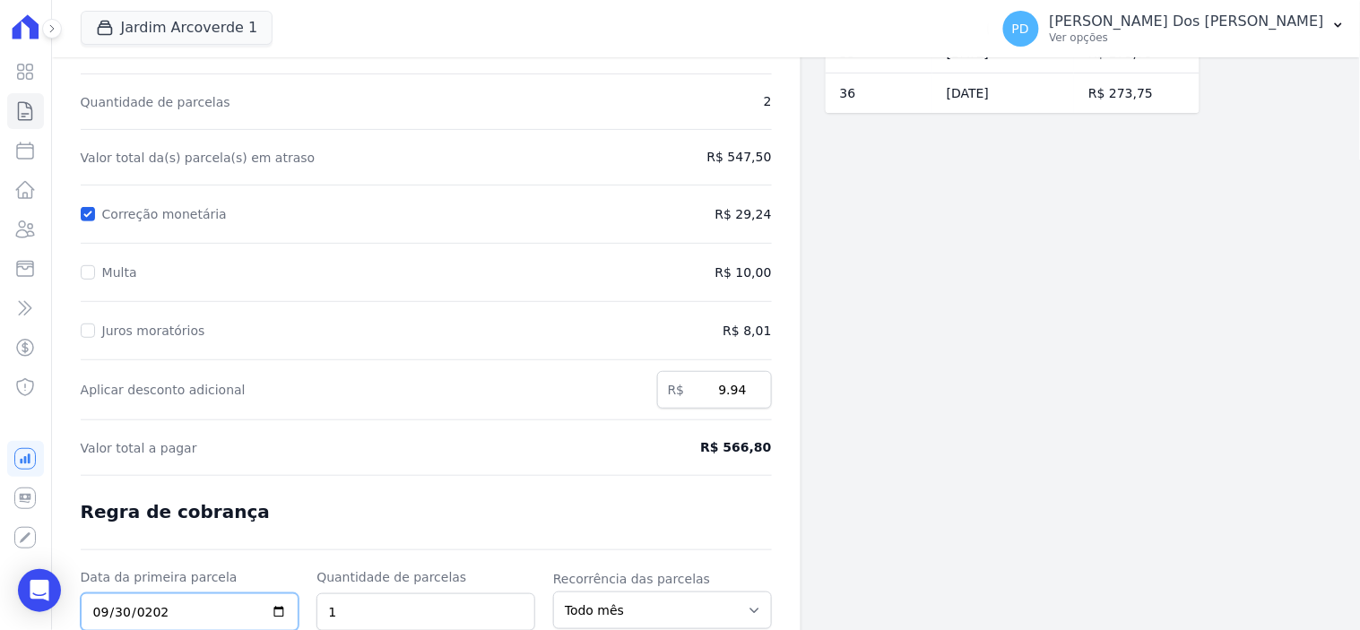
type input "2025-09-30"
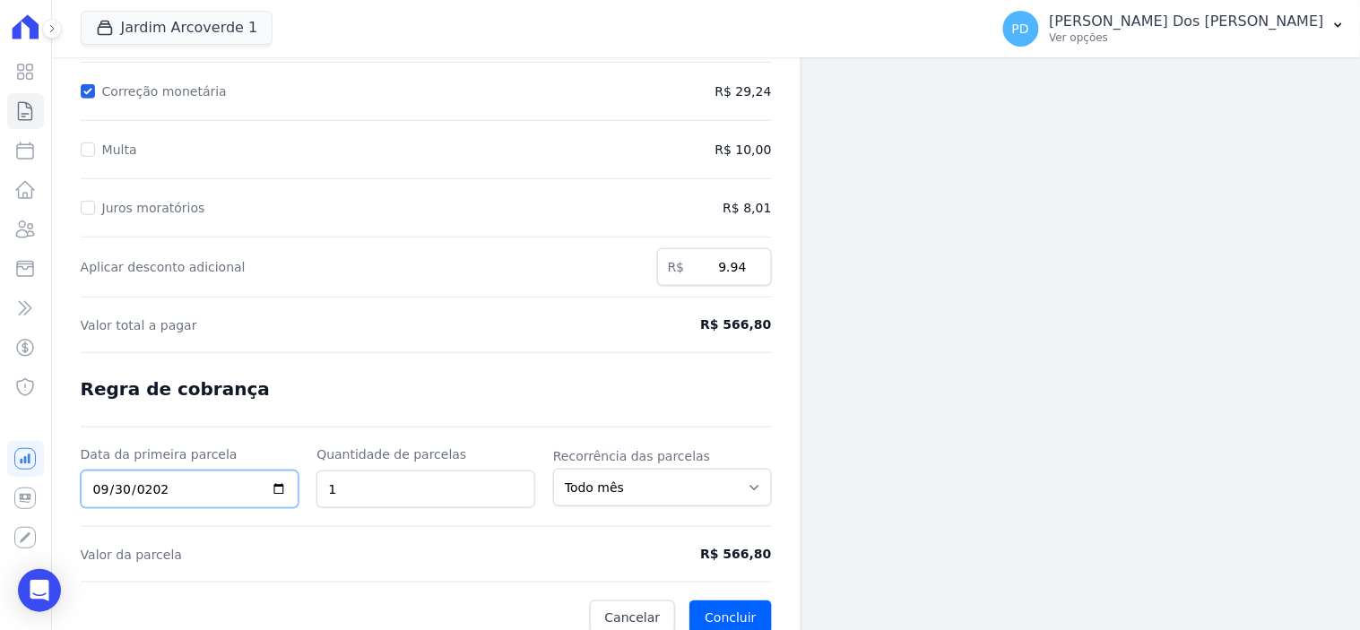
scroll to position [267, 0]
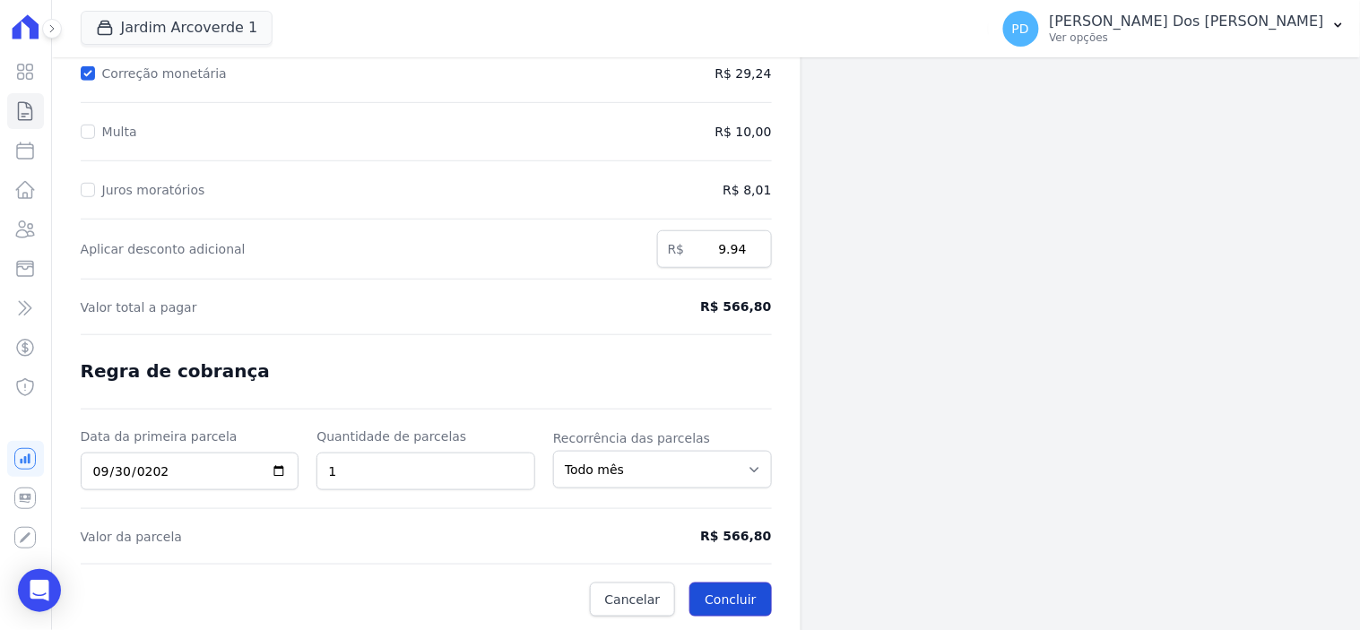
click at [742, 599] on button "Concluir" at bounding box center [730, 600] width 82 height 34
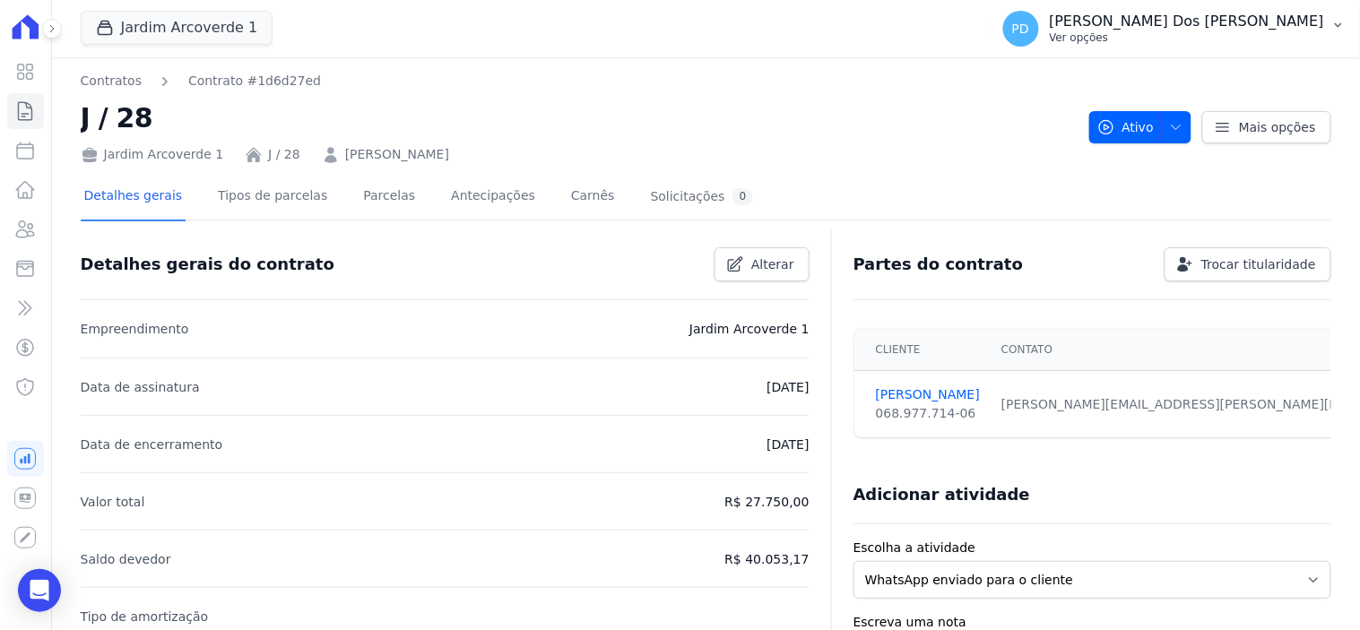
click at [1339, 27] on icon "button" at bounding box center [1338, 25] width 7 height 4
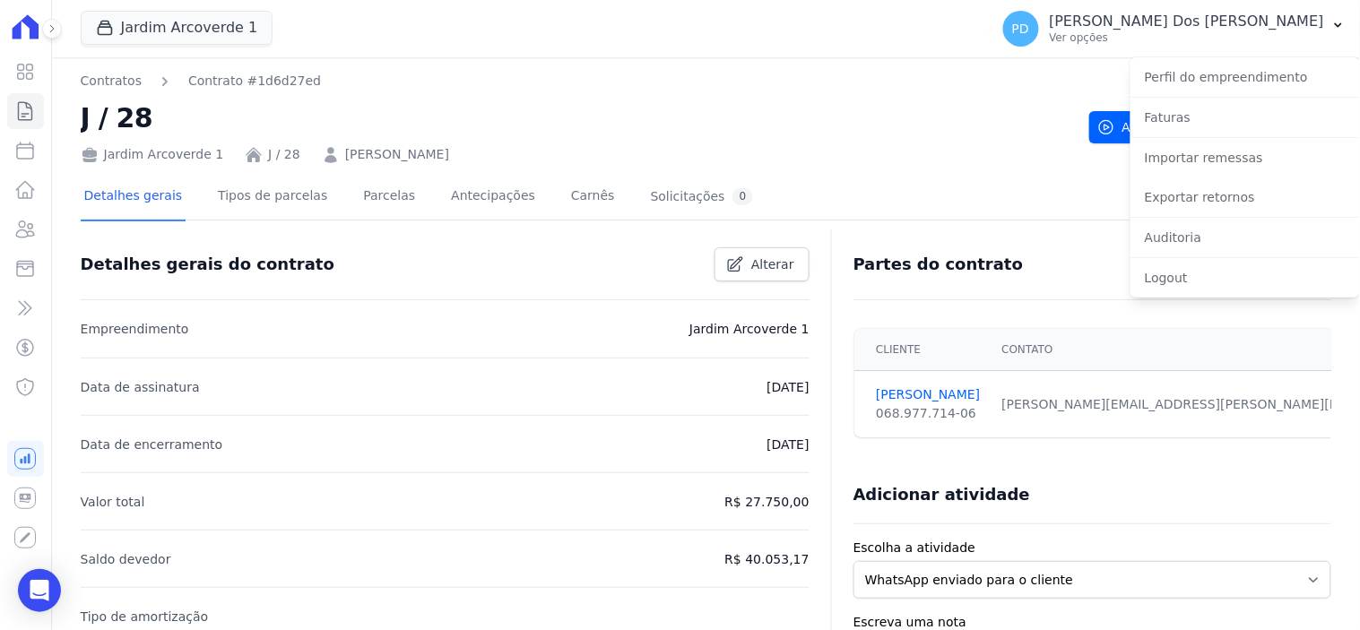
drag, startPoint x: 742, startPoint y: 111, endPoint x: 849, endPoint y: 104, distance: 106.9
click at [744, 111] on h2 "J / 28" at bounding box center [578, 118] width 994 height 40
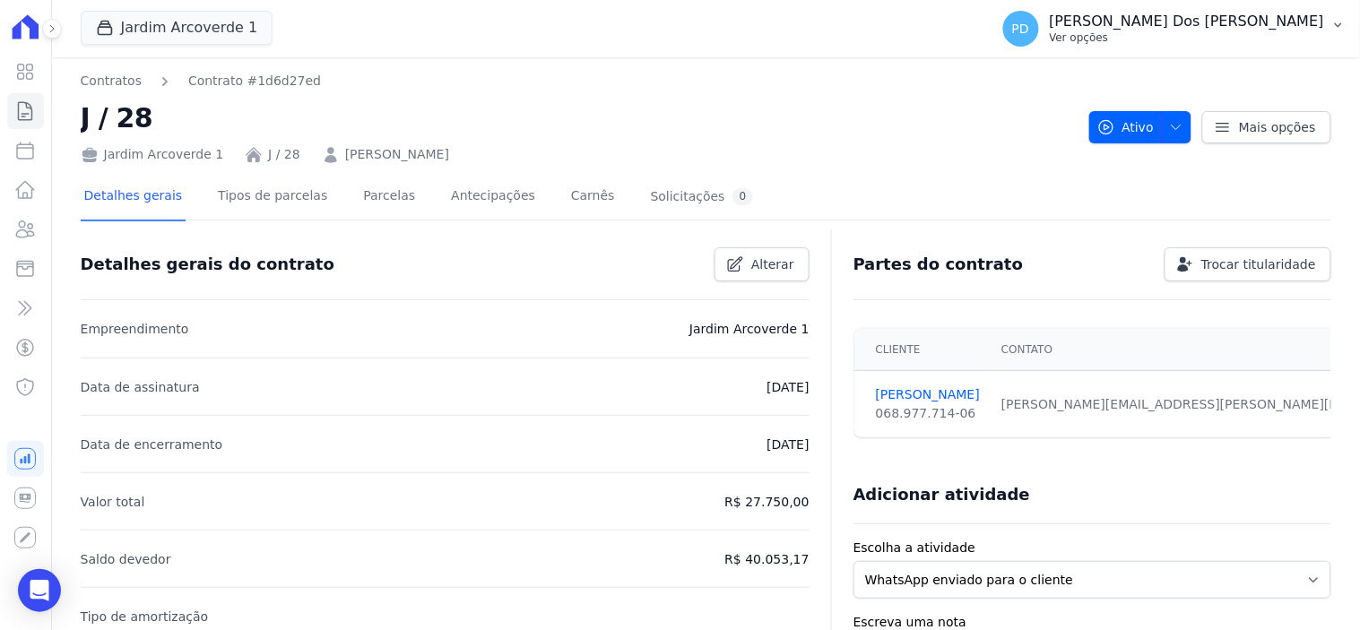
click at [1340, 30] on icon "button" at bounding box center [1338, 25] width 14 height 14
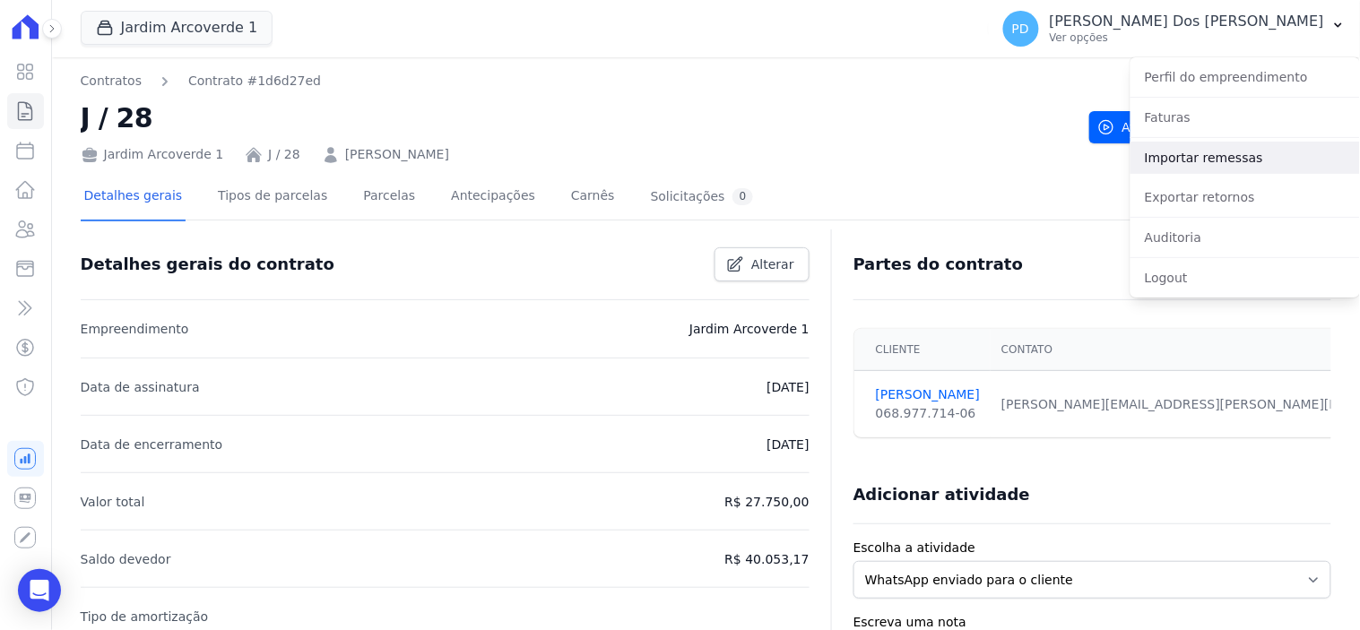
click at [1214, 165] on link "Importar remessas" at bounding box center [1246, 158] width 230 height 32
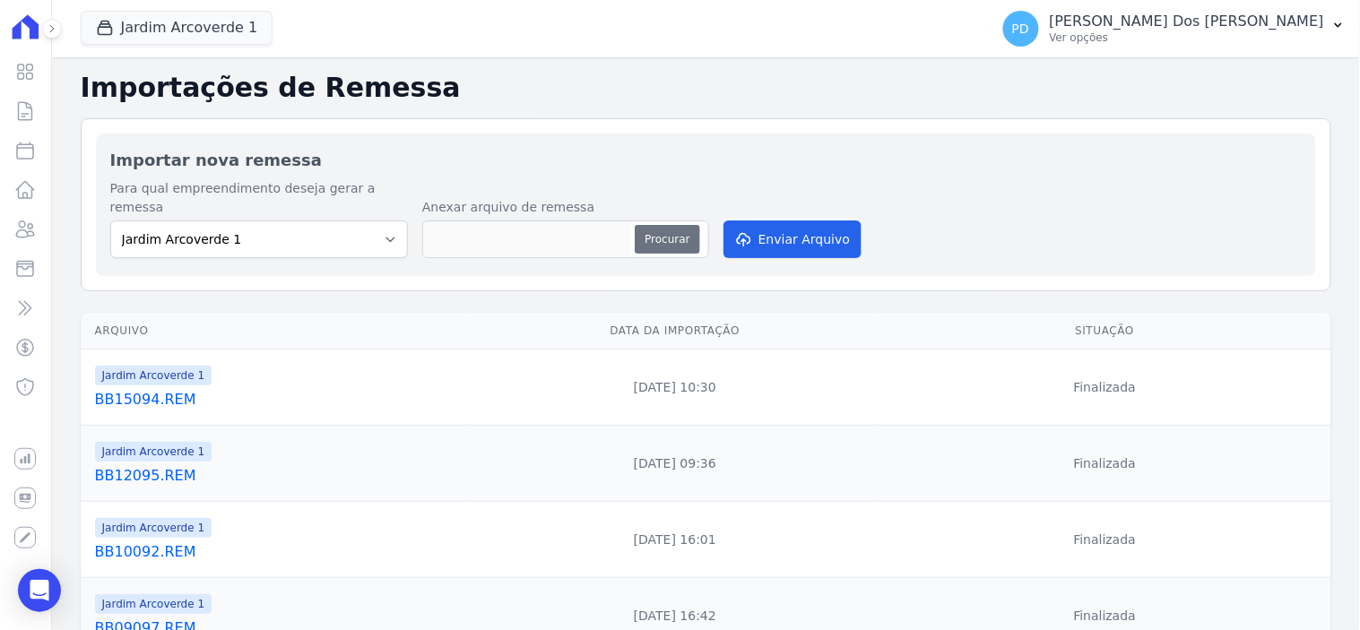
click at [678, 225] on button "Procurar" at bounding box center [667, 239] width 65 height 29
type input "BB15095.REM"
click at [760, 221] on button "Enviar Arquivo" at bounding box center [793, 240] width 138 height 38
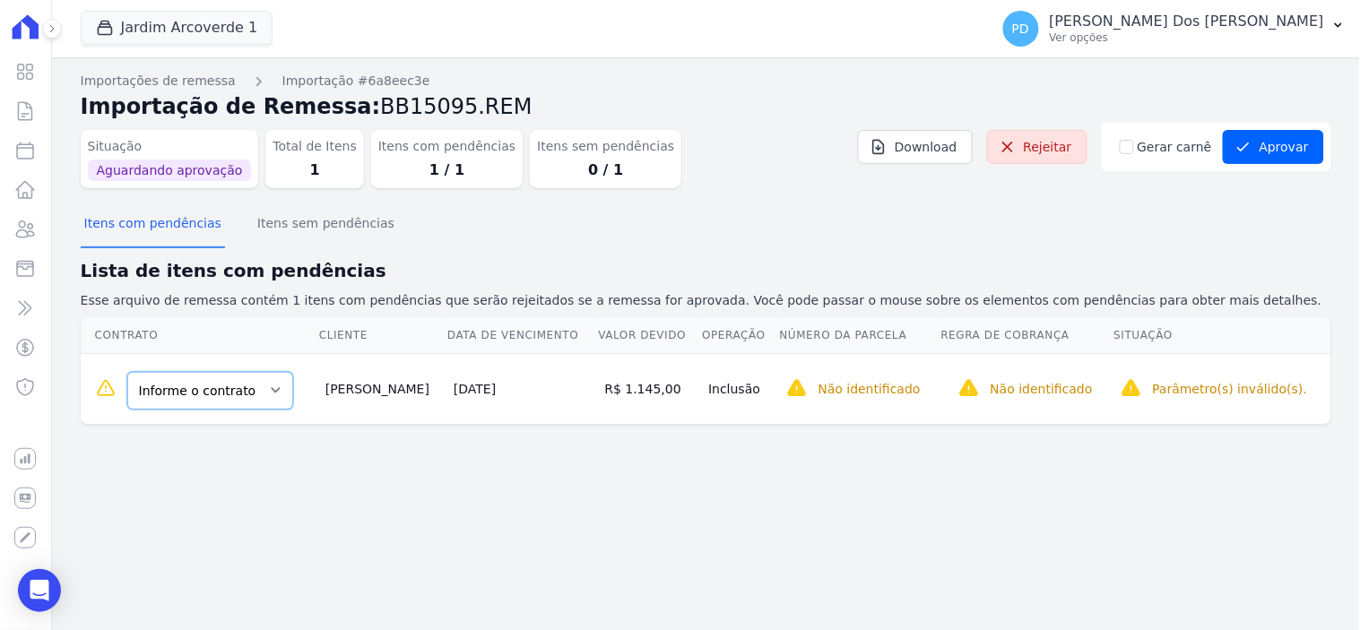
click at [253, 390] on select "Informe o contrato J / 28 J / 29" at bounding box center [210, 391] width 166 height 38
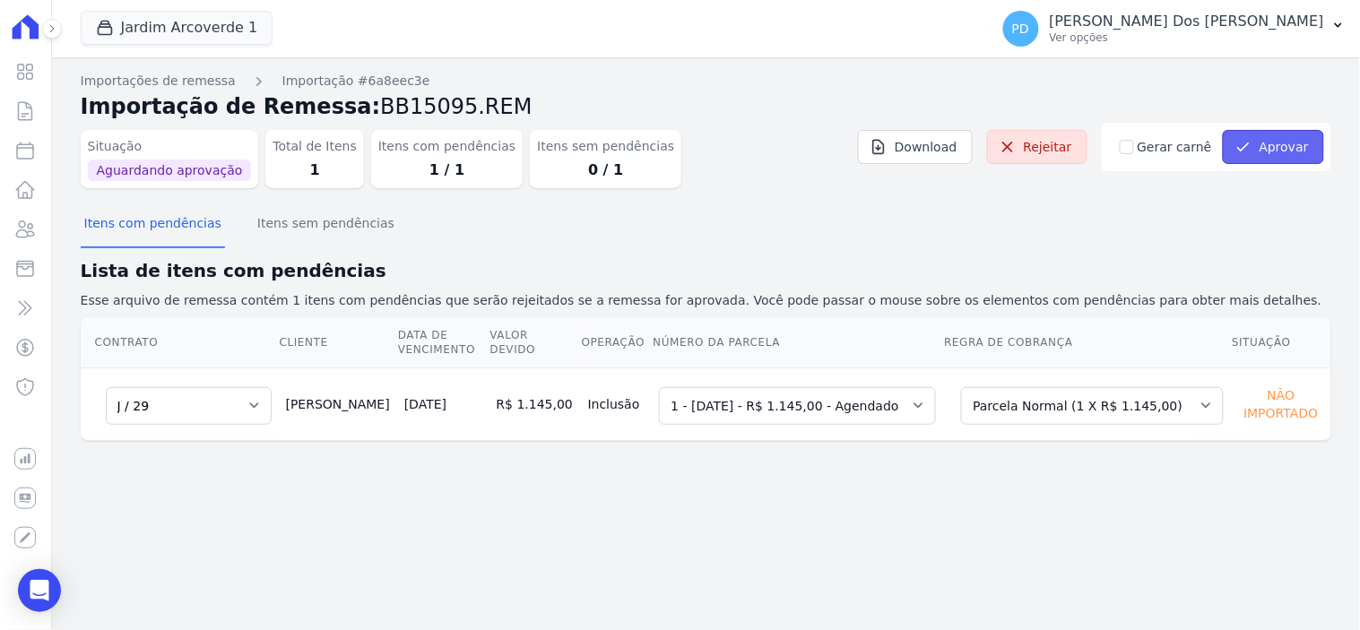
click at [1283, 142] on button "Aprovar" at bounding box center [1273, 147] width 101 height 34
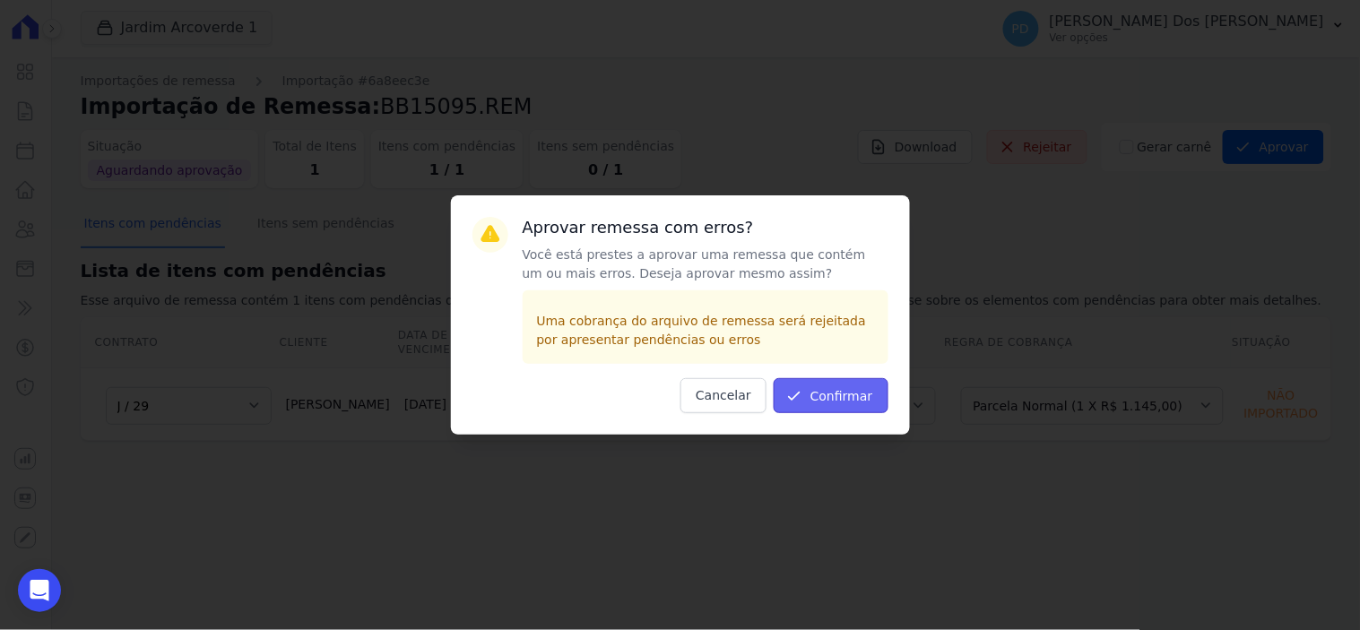
click at [850, 395] on button "Confirmar" at bounding box center [831, 395] width 115 height 35
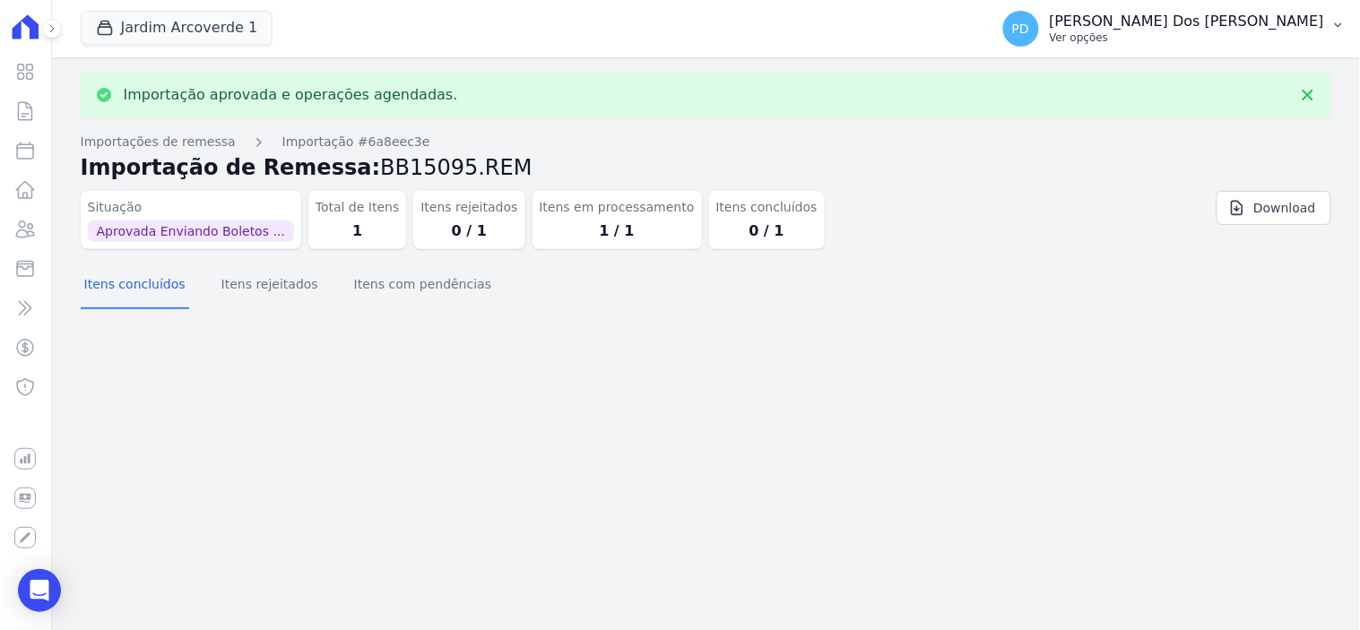
click at [1336, 28] on icon "button" at bounding box center [1338, 25] width 14 height 14
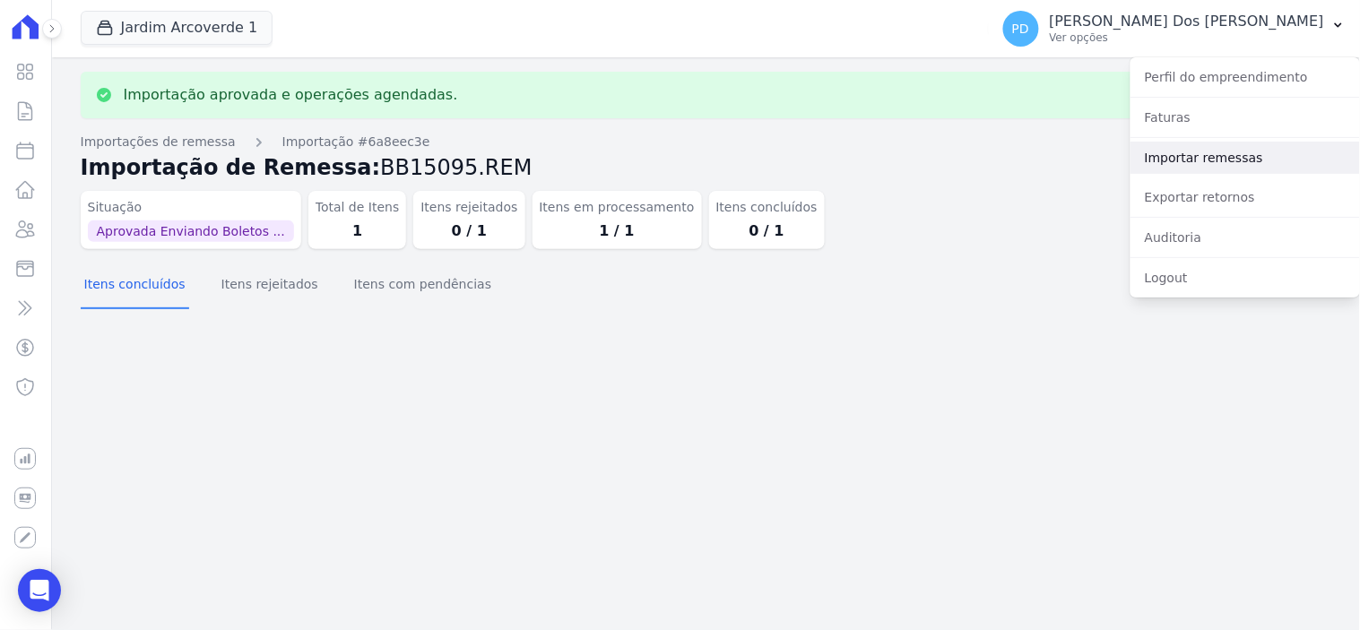
click at [1244, 150] on link "Importar remessas" at bounding box center [1246, 158] width 230 height 32
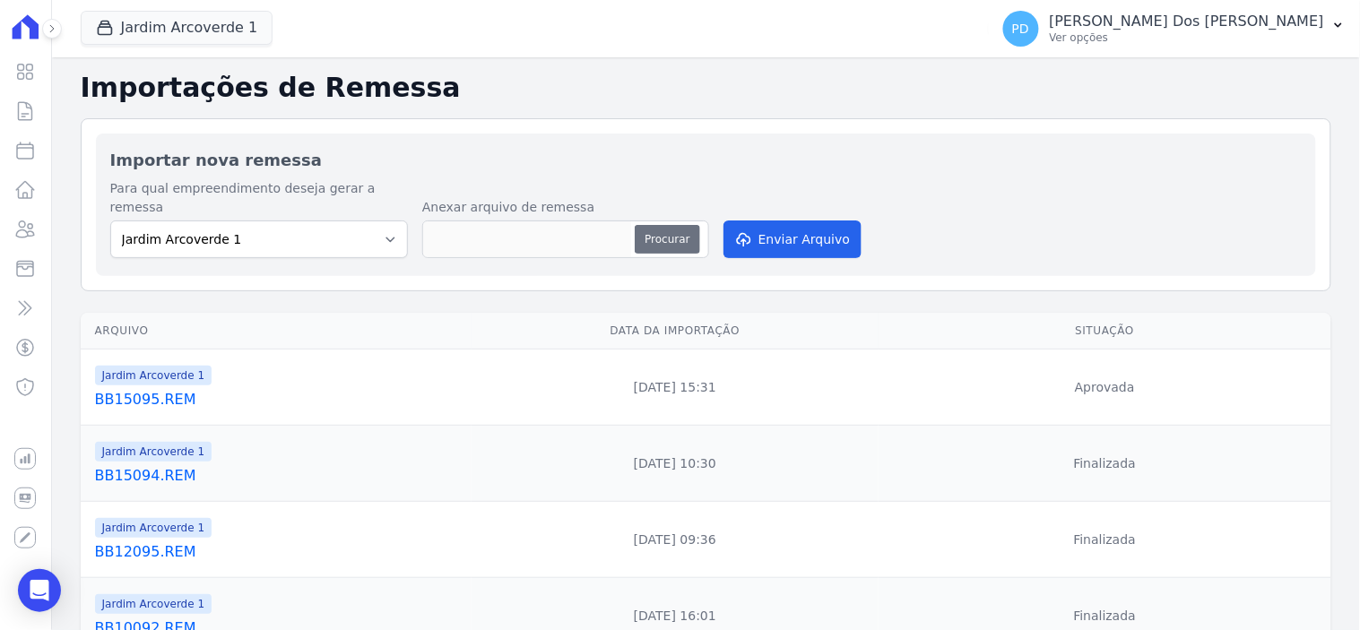
click at [649, 225] on button "Procurar" at bounding box center [667, 239] width 65 height 29
type input "BB15096.REM"
click at [775, 221] on button "Enviar Arquivo" at bounding box center [793, 240] width 138 height 38
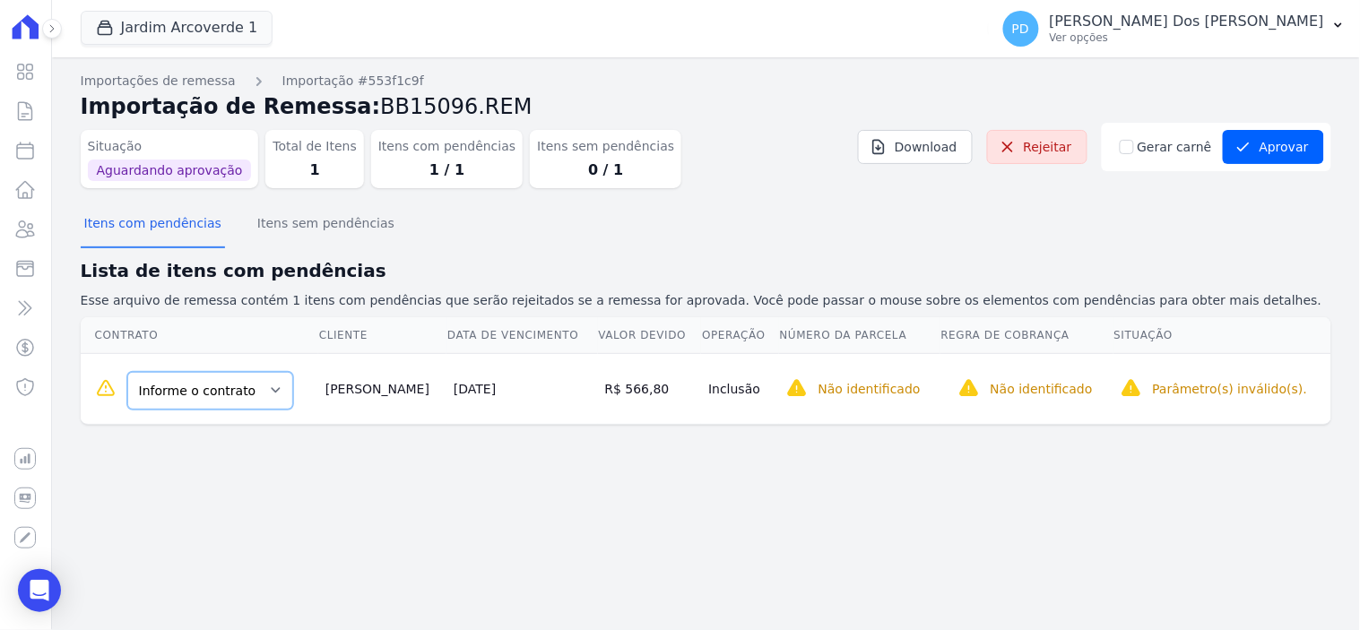
click at [216, 381] on select "Informe o contrato J / 28 J / 29" at bounding box center [210, 391] width 166 height 38
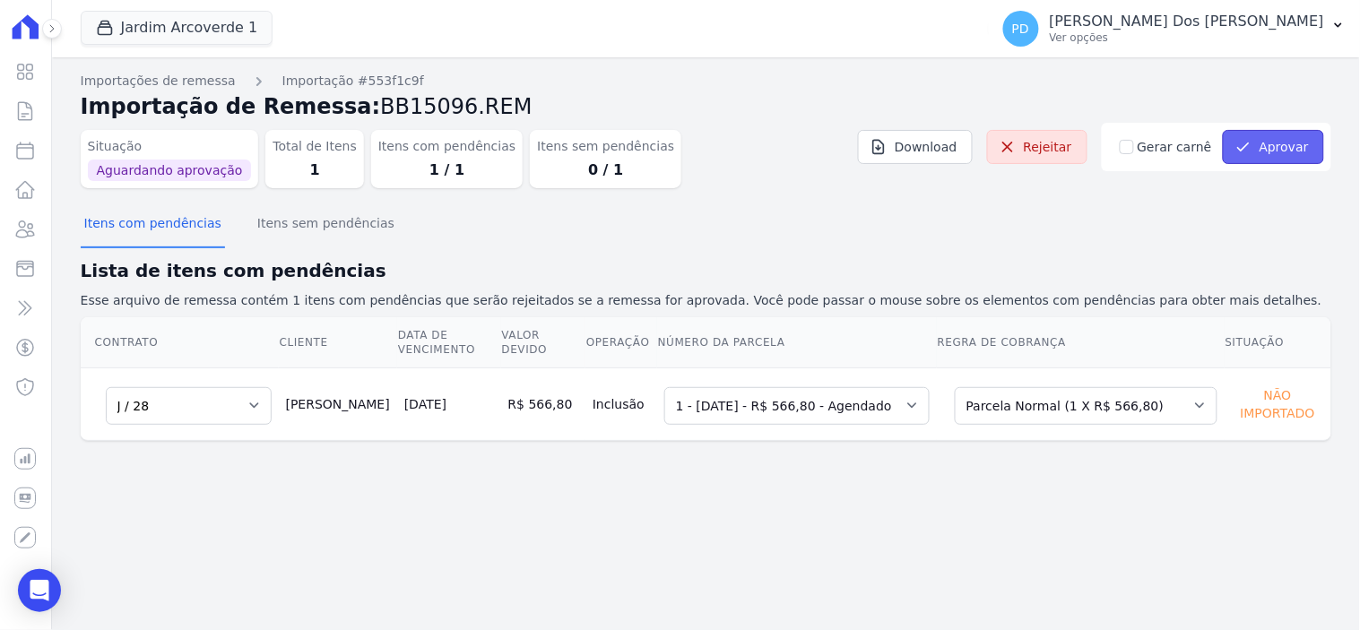
click at [1289, 149] on button "Aprovar" at bounding box center [1273, 147] width 101 height 34
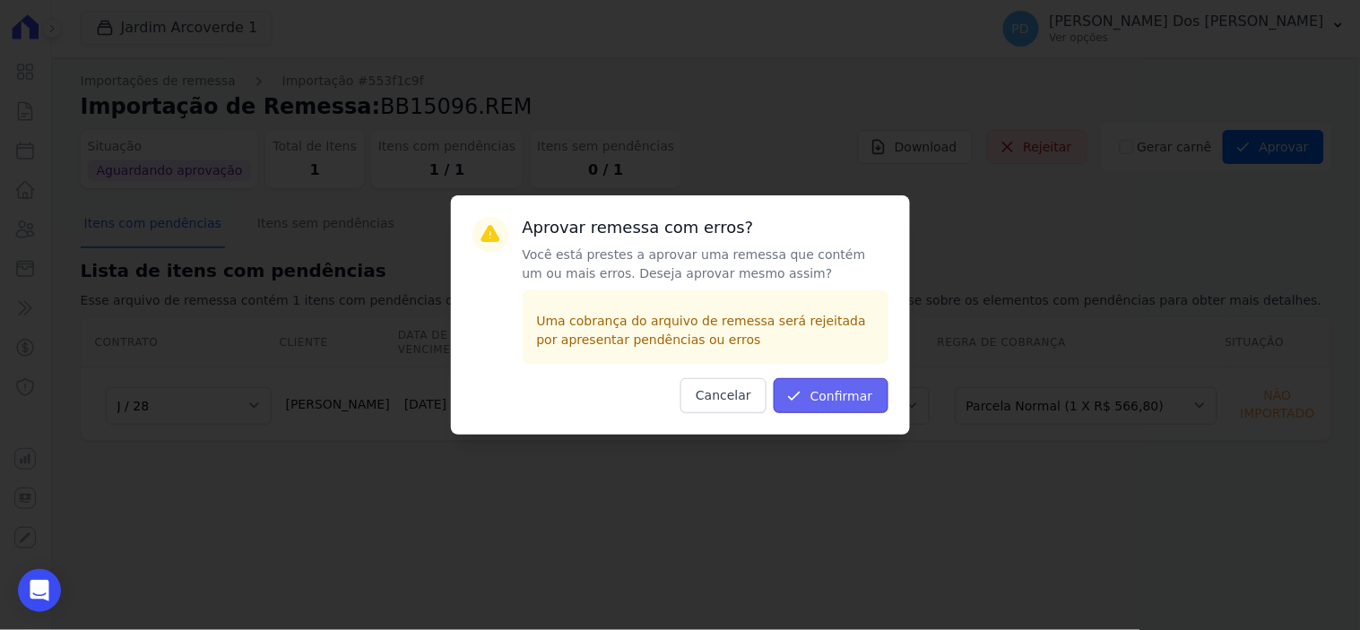
click at [840, 392] on button "Confirmar" at bounding box center [831, 395] width 115 height 35
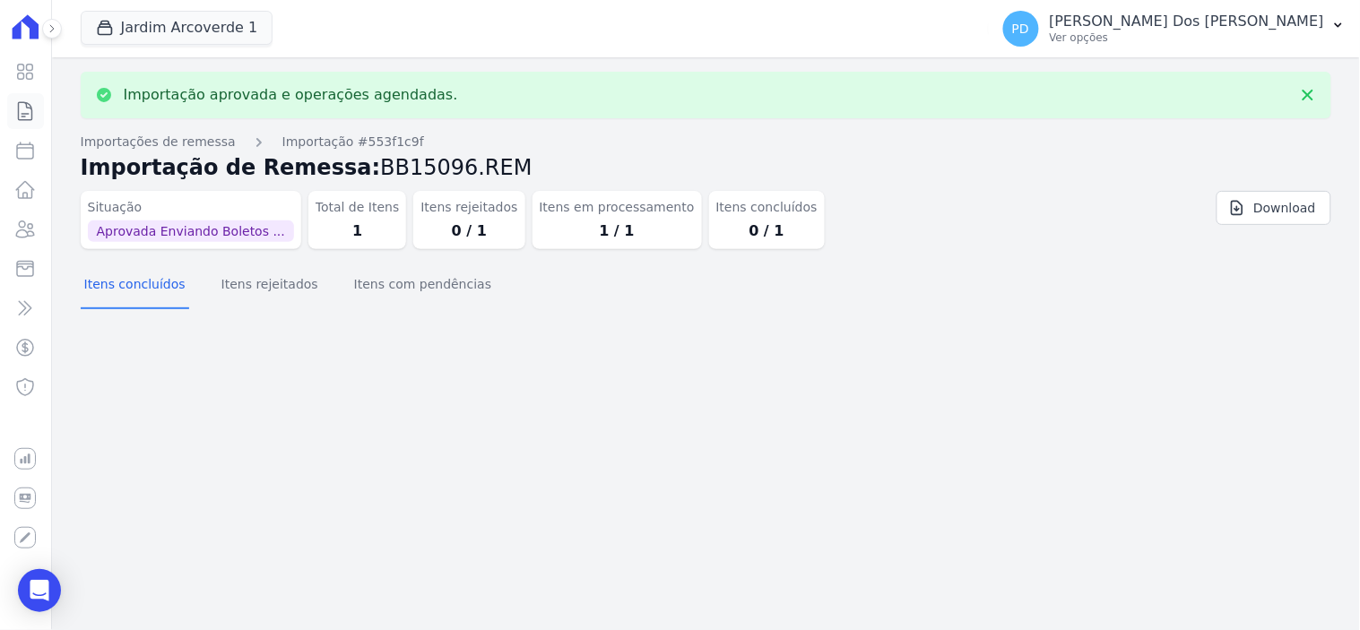
click at [29, 104] on icon at bounding box center [25, 111] width 13 height 18
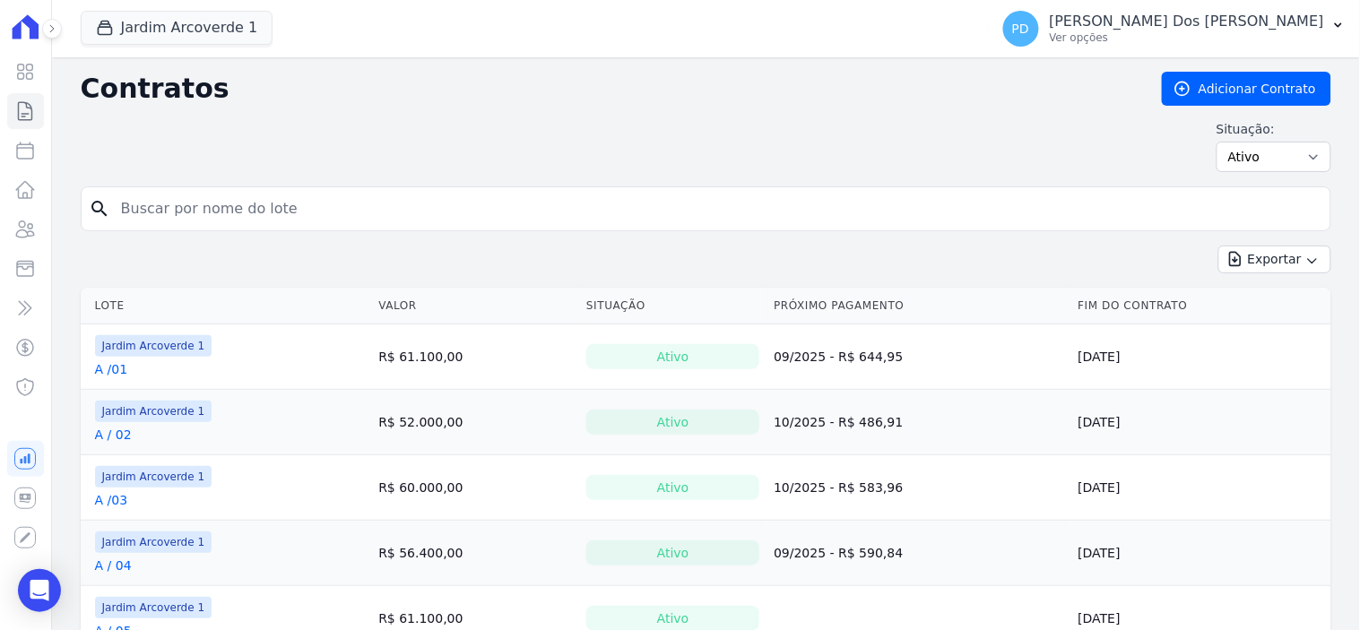
click at [203, 204] on input "search" at bounding box center [716, 209] width 1213 height 36
type input "j / 29"
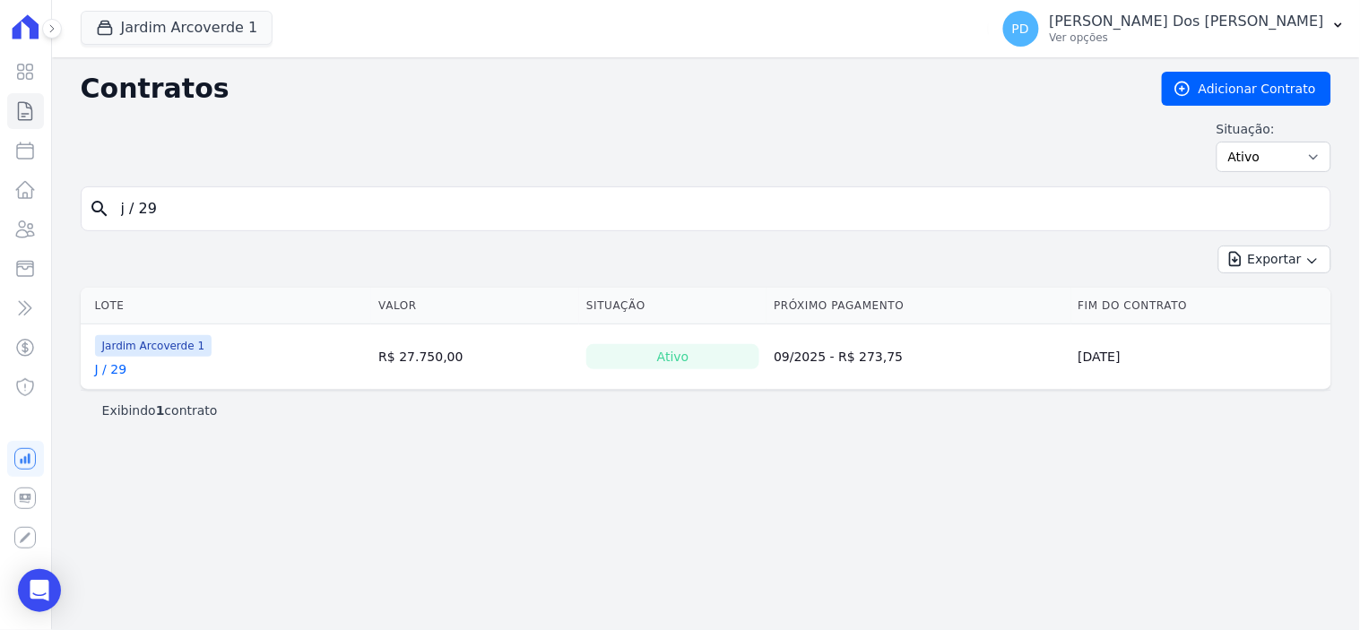
click at [123, 370] on link "J / 29" at bounding box center [111, 369] width 32 height 18
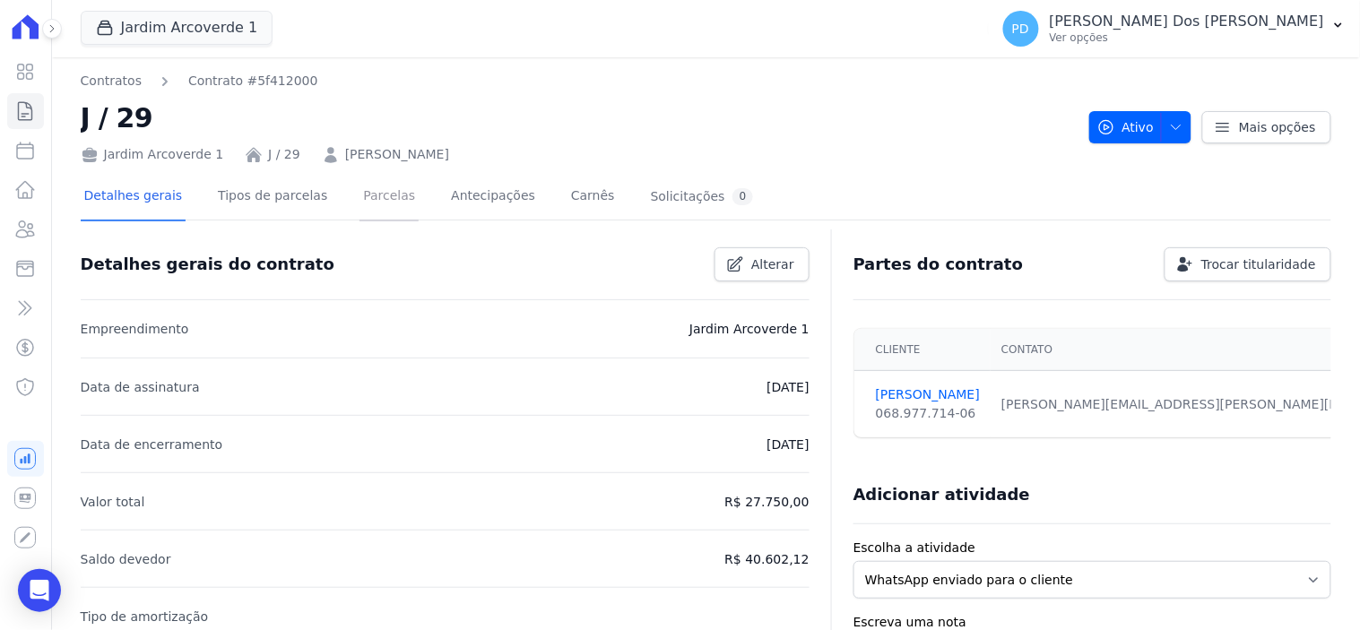
click at [362, 195] on link "Parcelas" at bounding box center [389, 198] width 59 height 48
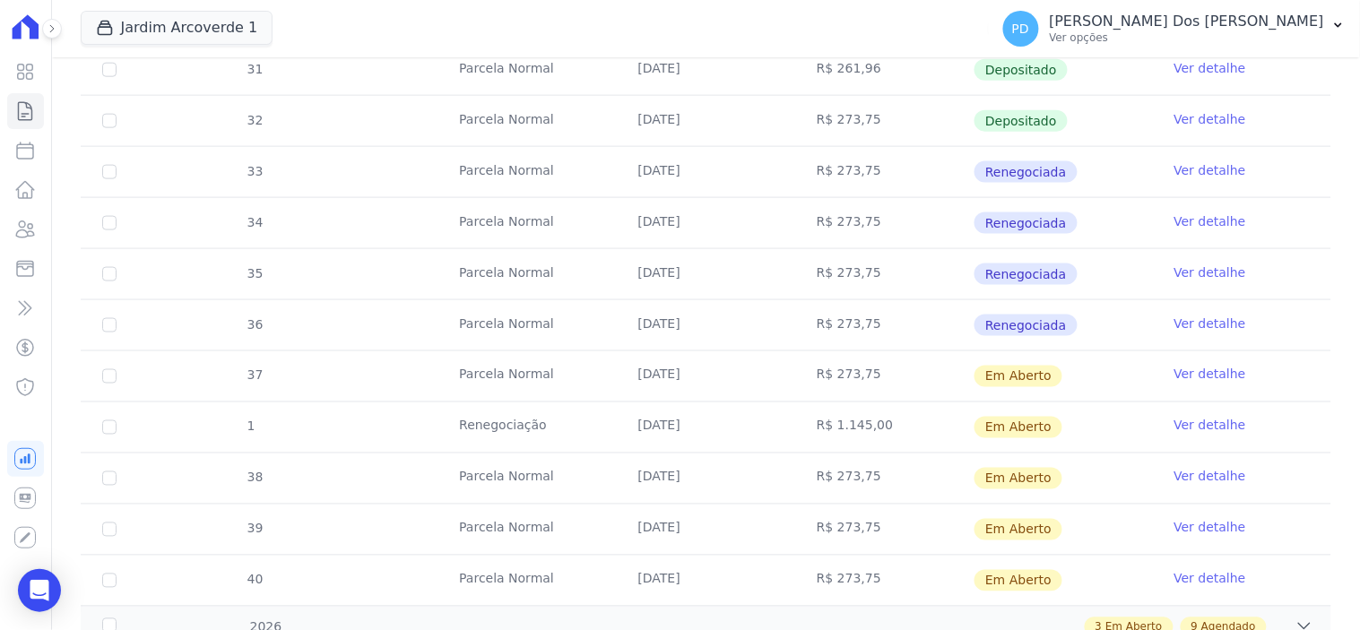
scroll to position [597, 0]
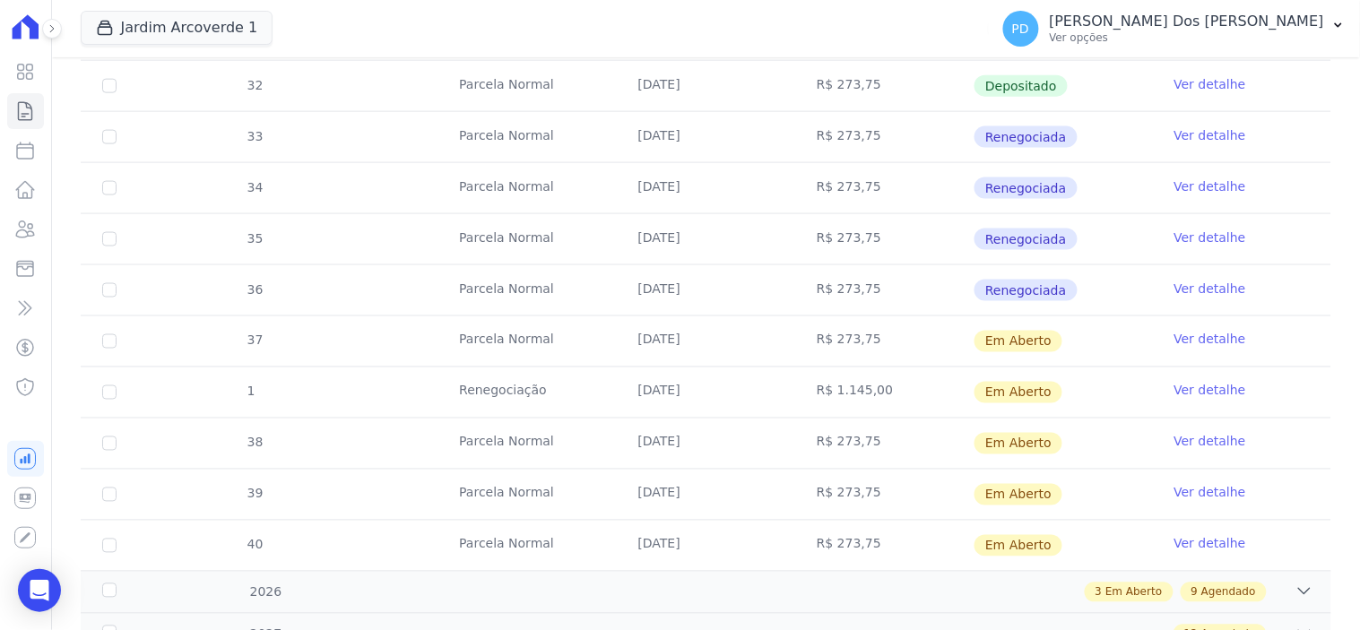
click at [1214, 391] on link "Ver detalhe" at bounding box center [1211, 391] width 72 height 18
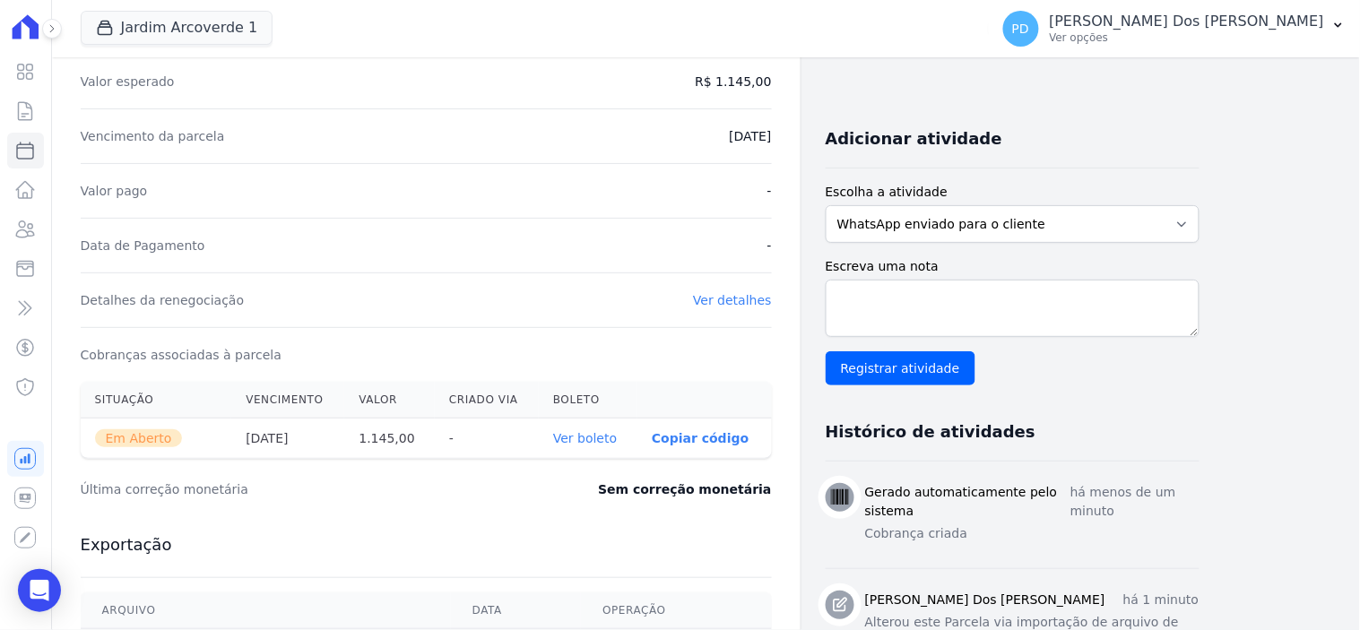
scroll to position [398, 0]
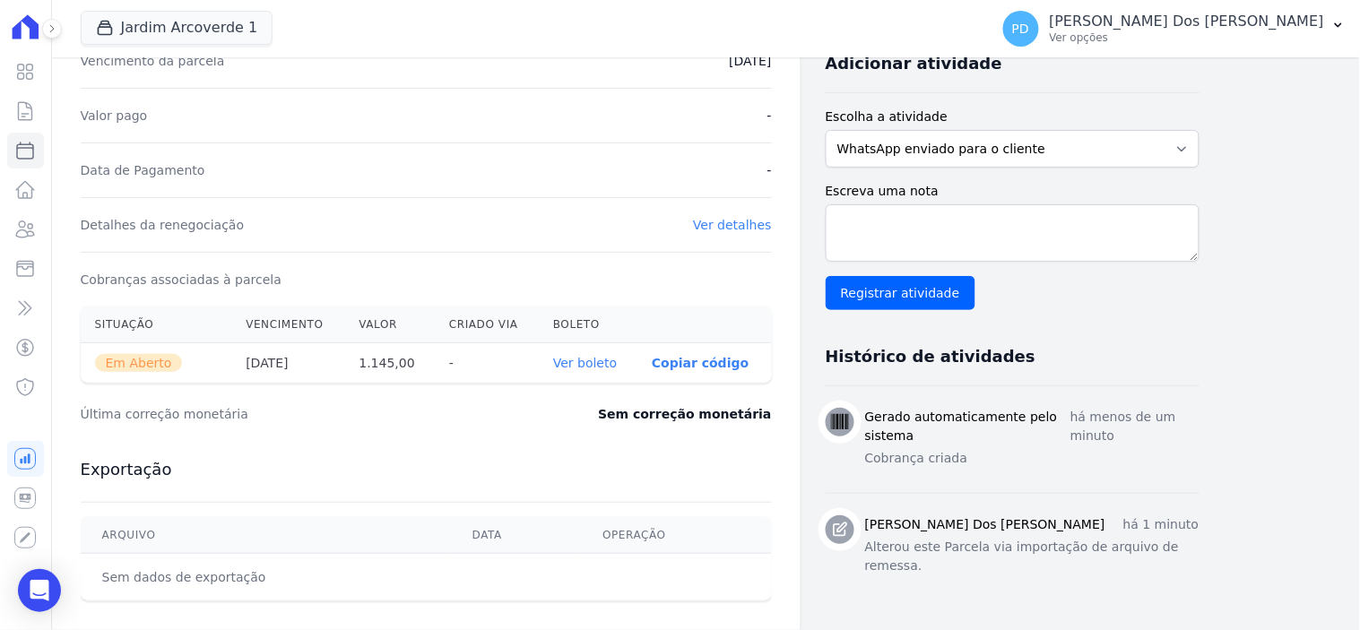
click at [607, 364] on link "Ver boleto" at bounding box center [585, 363] width 64 height 14
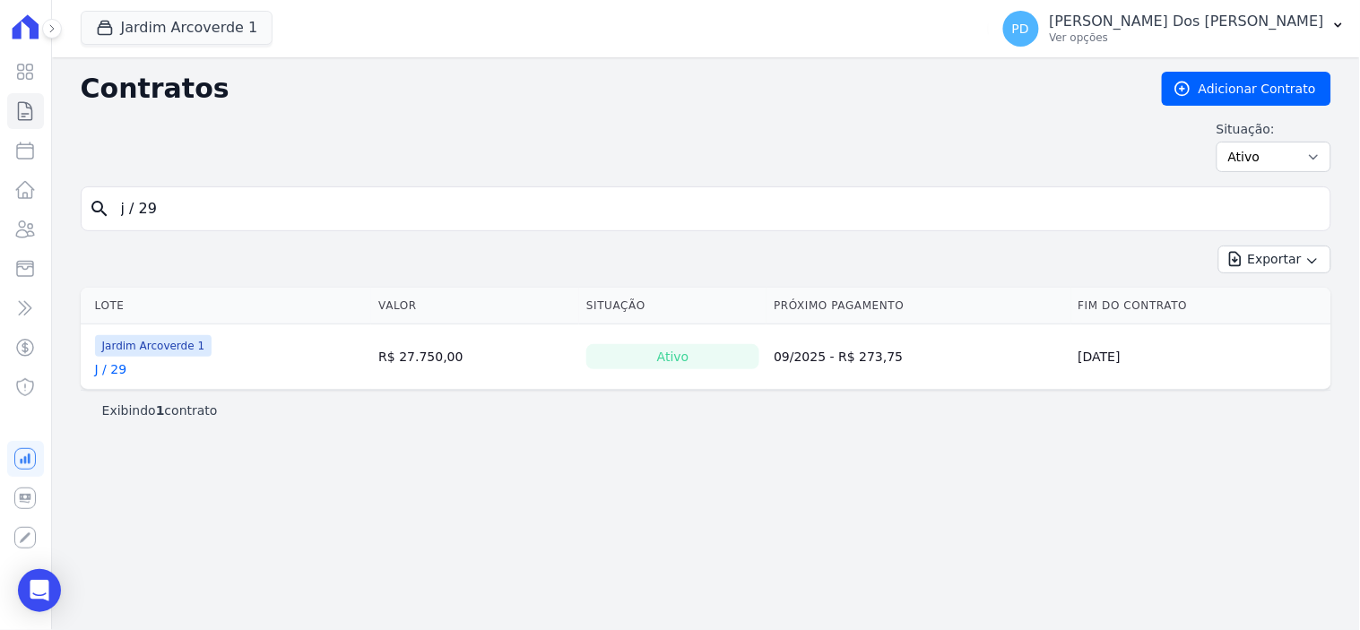
click at [181, 211] on input "j / 29" at bounding box center [716, 209] width 1213 height 36
type input "j / 28"
click at [117, 366] on link "J / 28" at bounding box center [111, 369] width 32 height 18
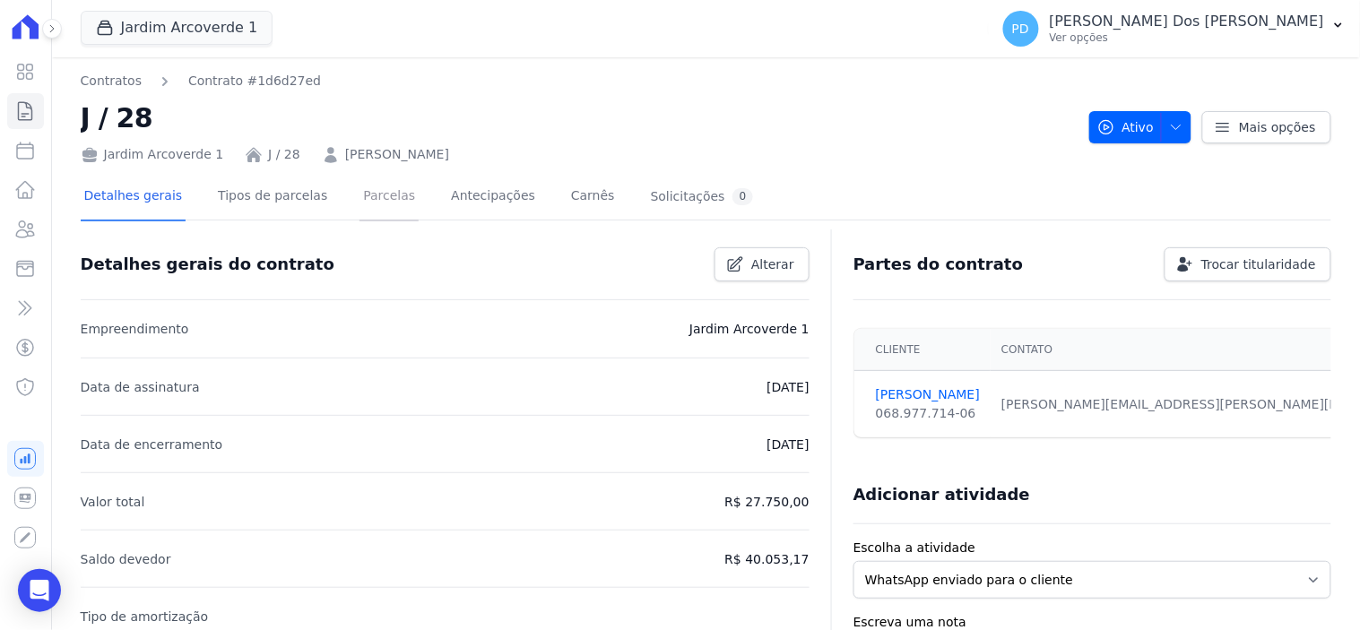
click at [368, 195] on link "Parcelas" at bounding box center [389, 198] width 59 height 48
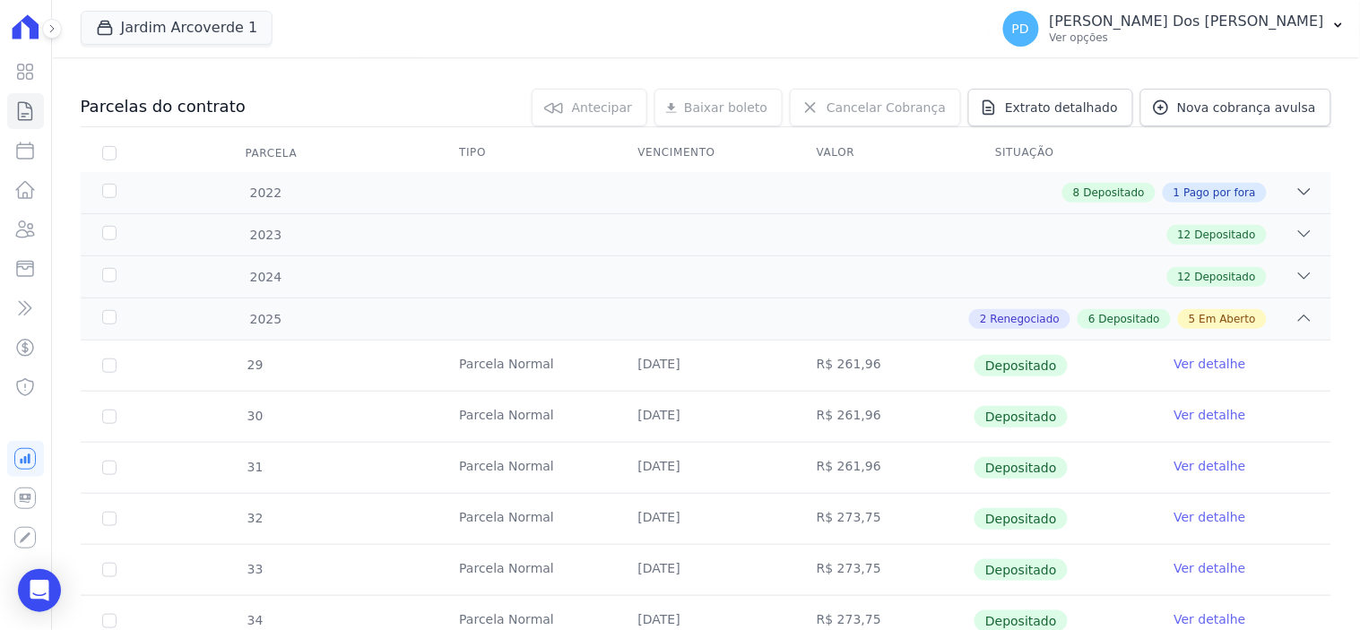
scroll to position [498, 0]
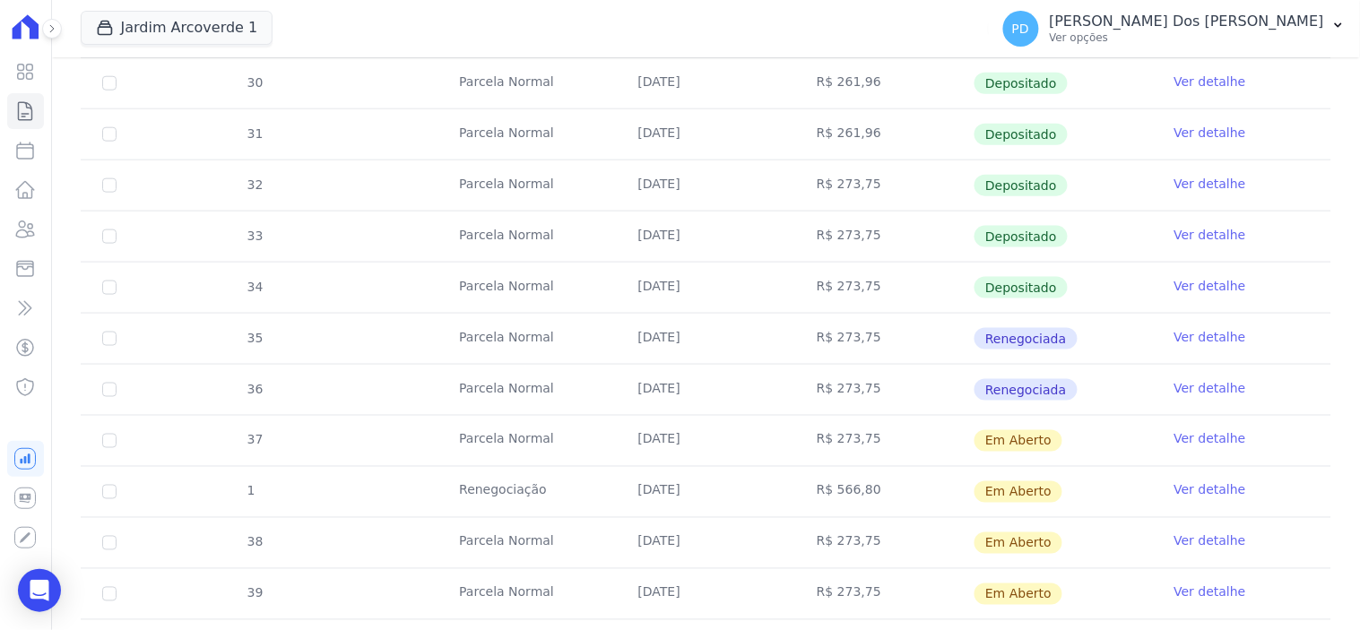
click at [1177, 487] on link "Ver detalhe" at bounding box center [1211, 490] width 72 height 18
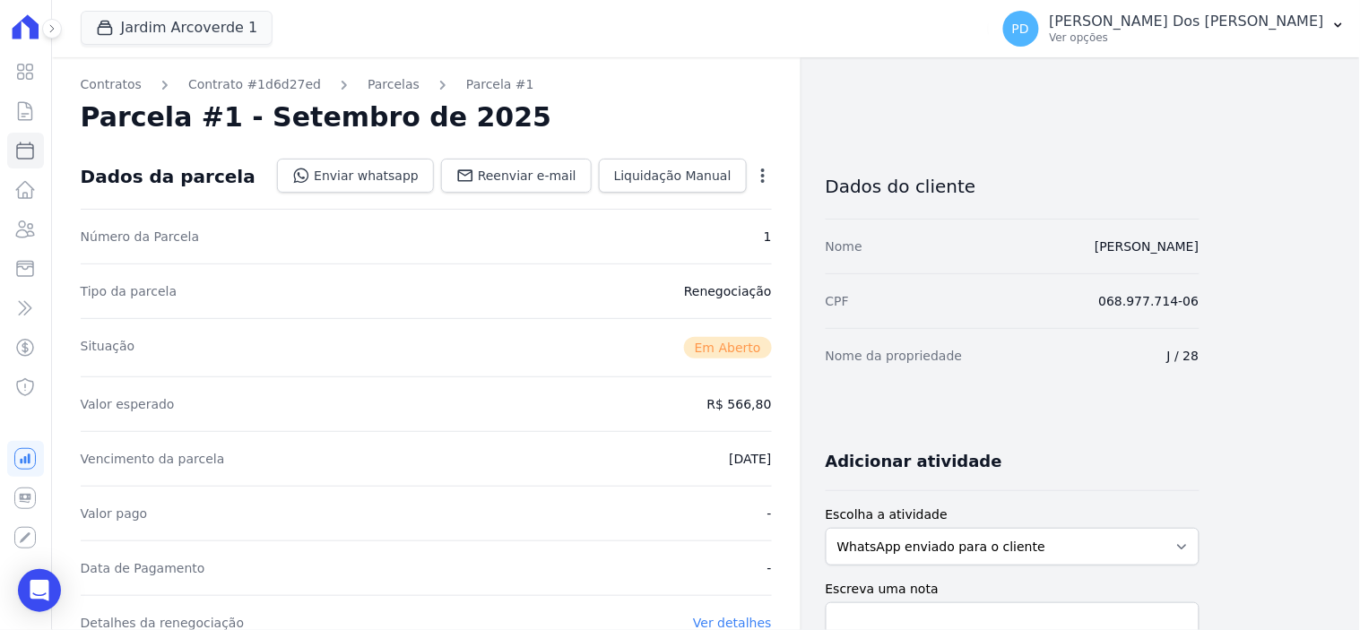
scroll to position [398, 0]
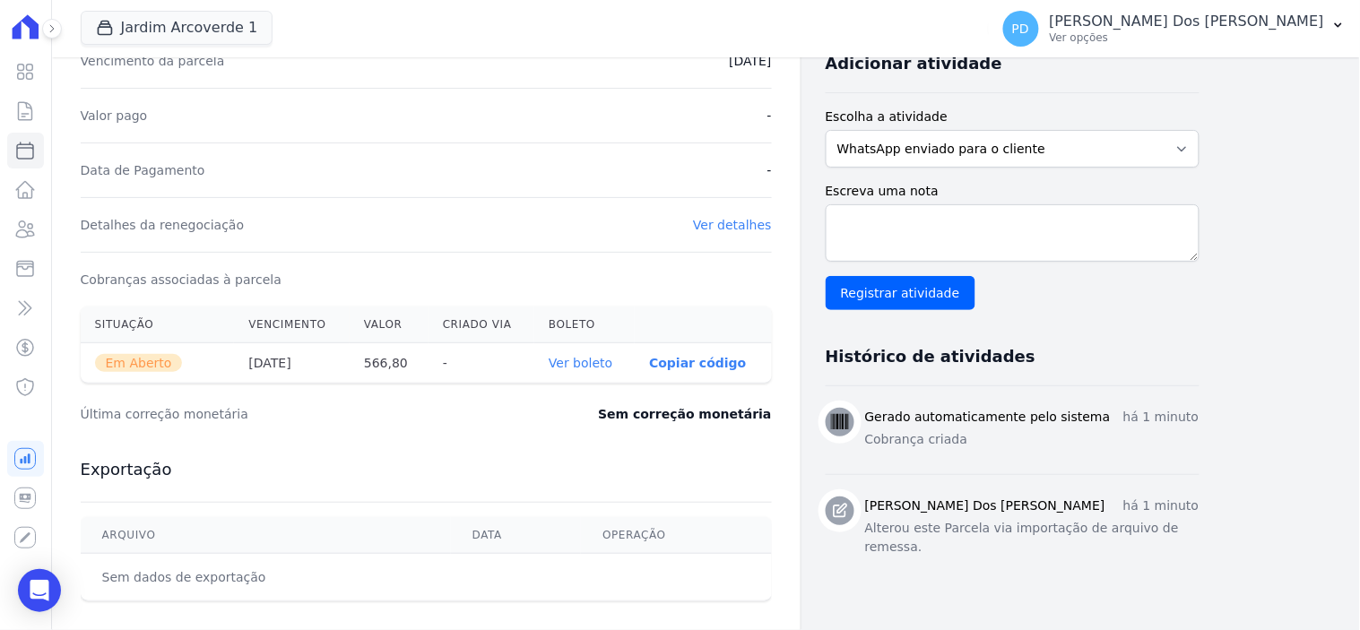
click at [578, 360] on link "Ver boleto" at bounding box center [581, 363] width 64 height 14
